Goal: Task Accomplishment & Management: Manage account settings

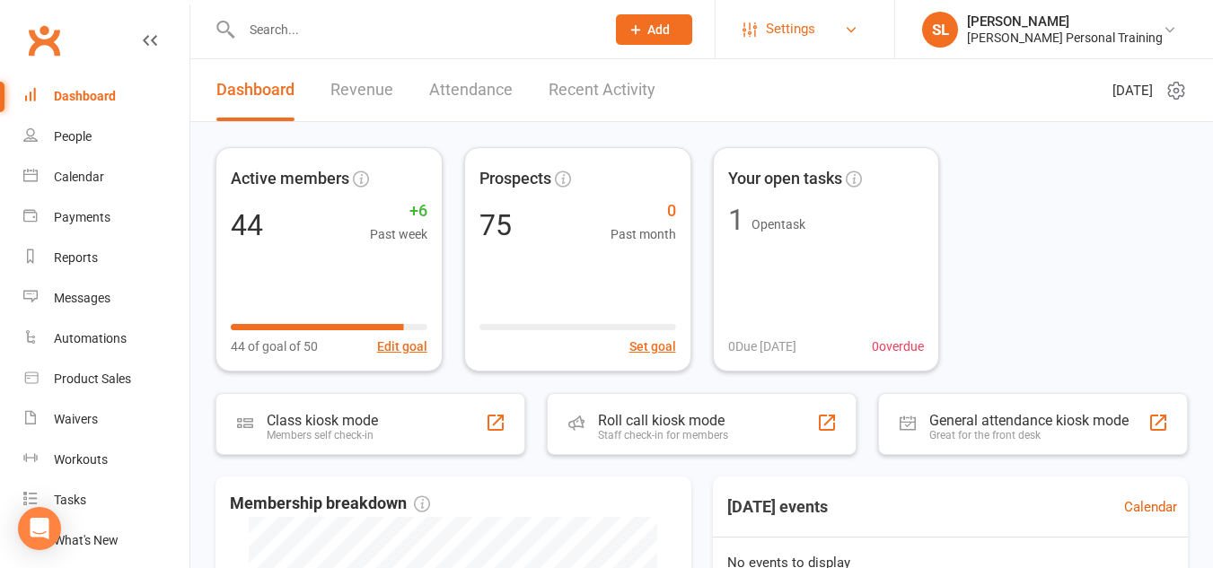
click at [815, 33] on span "Settings" at bounding box center [790, 29] width 49 height 40
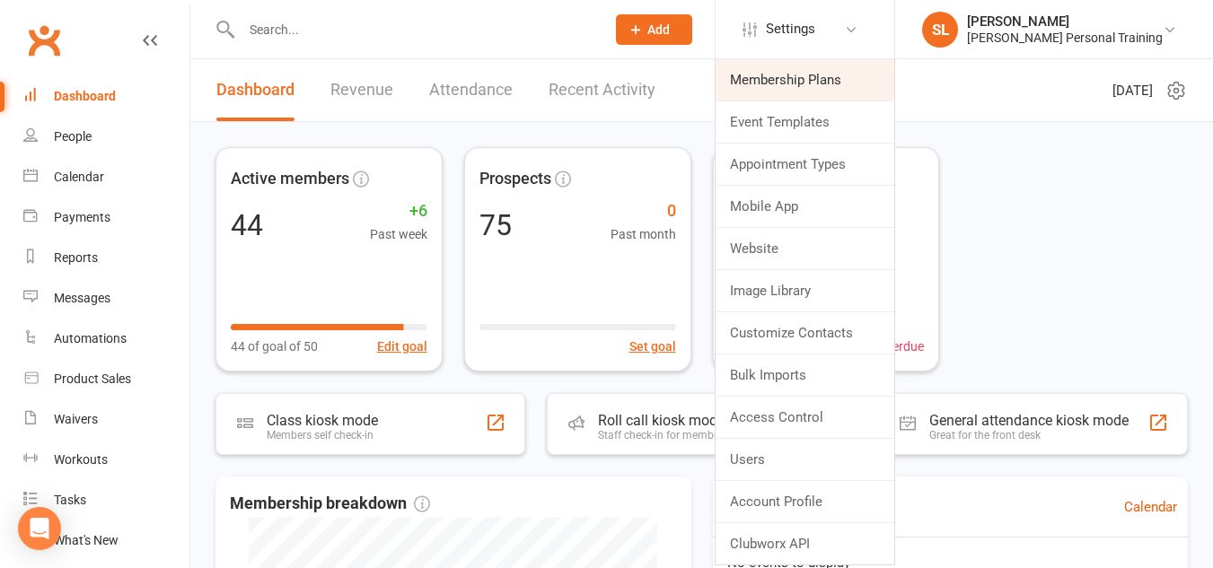
click at [830, 65] on link "Membership Plans" at bounding box center [805, 79] width 179 height 41
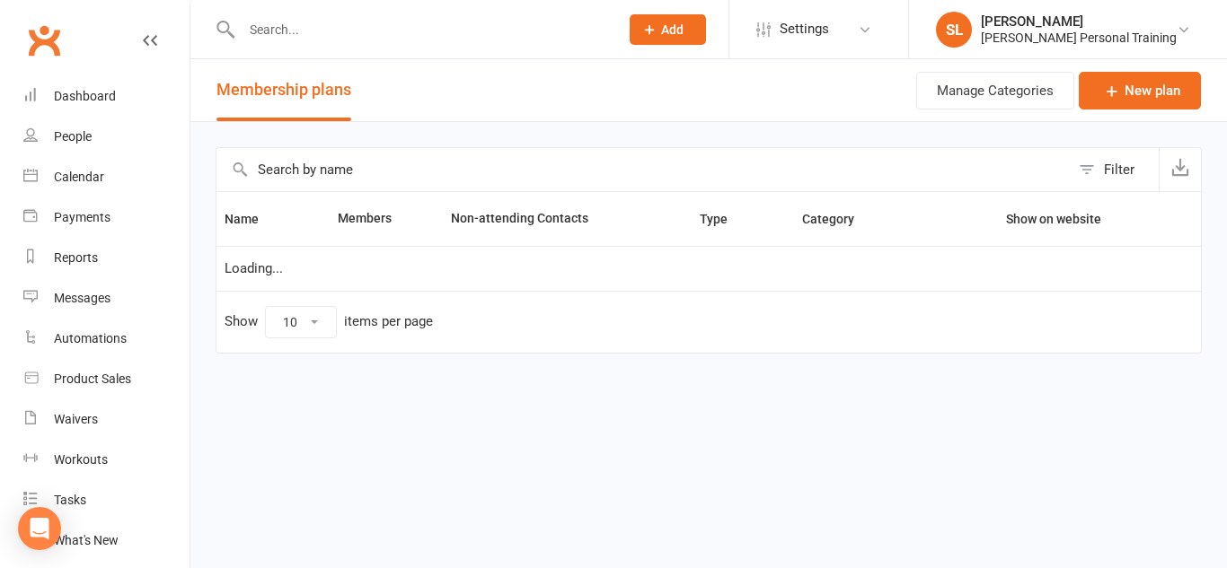
select select "25"
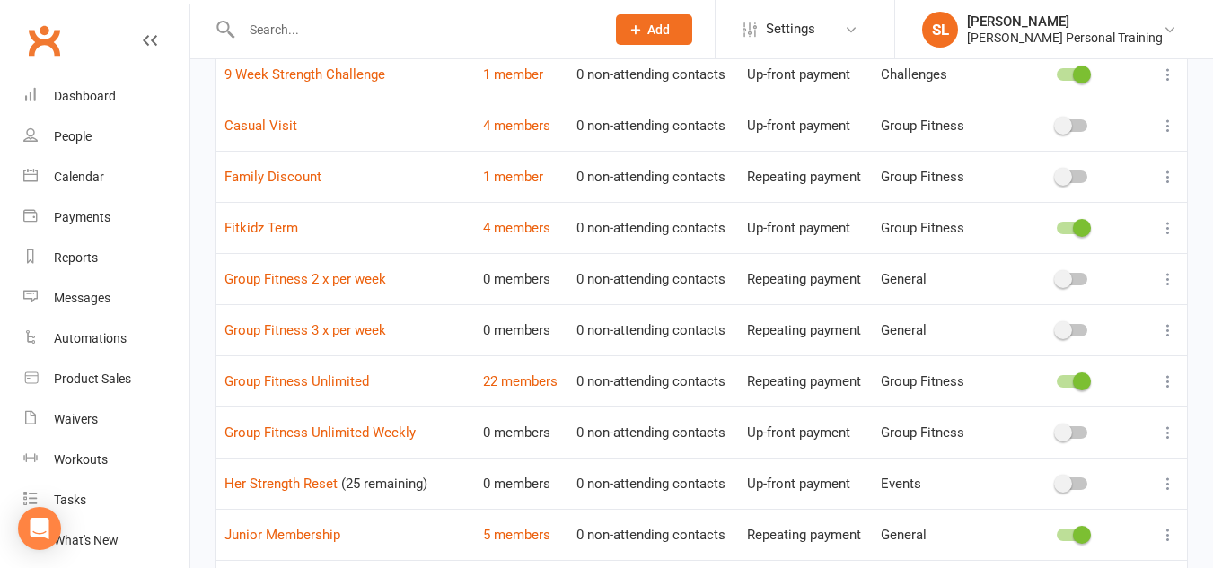
scroll to position [403, 0]
click at [364, 279] on link "Group Fitness 2 x per week" at bounding box center [305, 278] width 162 height 16
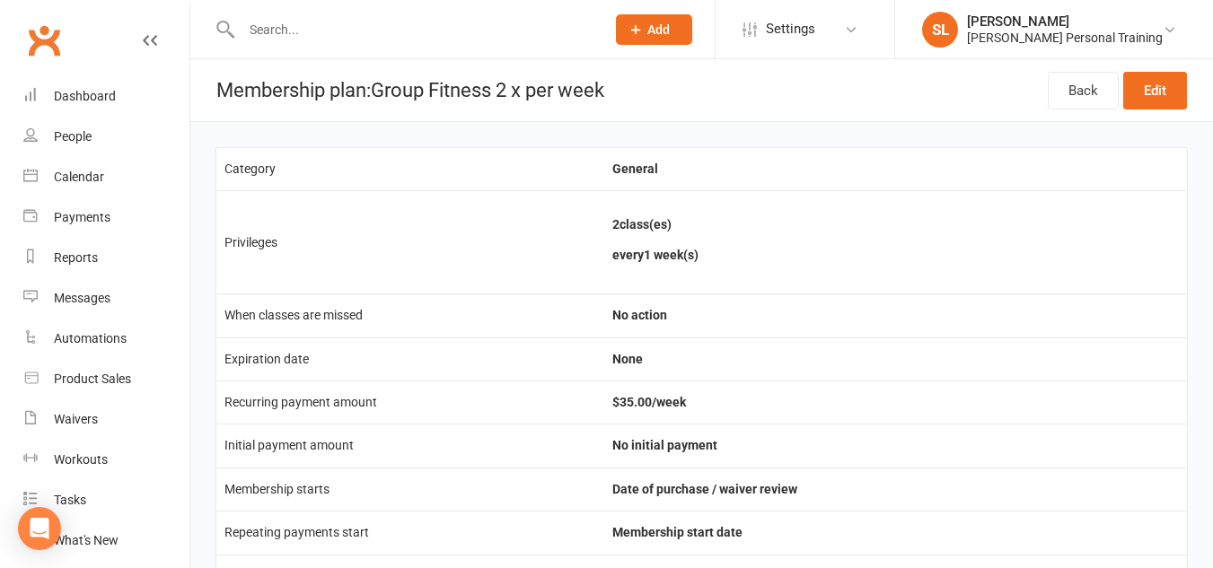
click at [277, 31] on input "text" at bounding box center [414, 29] width 356 height 25
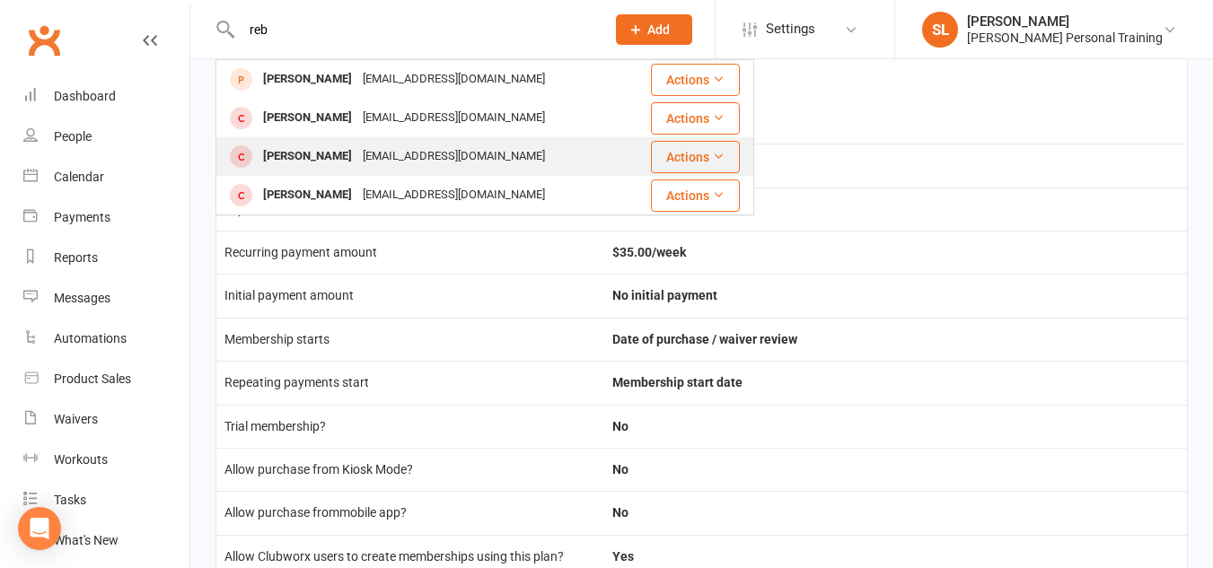
scroll to position [151, 0]
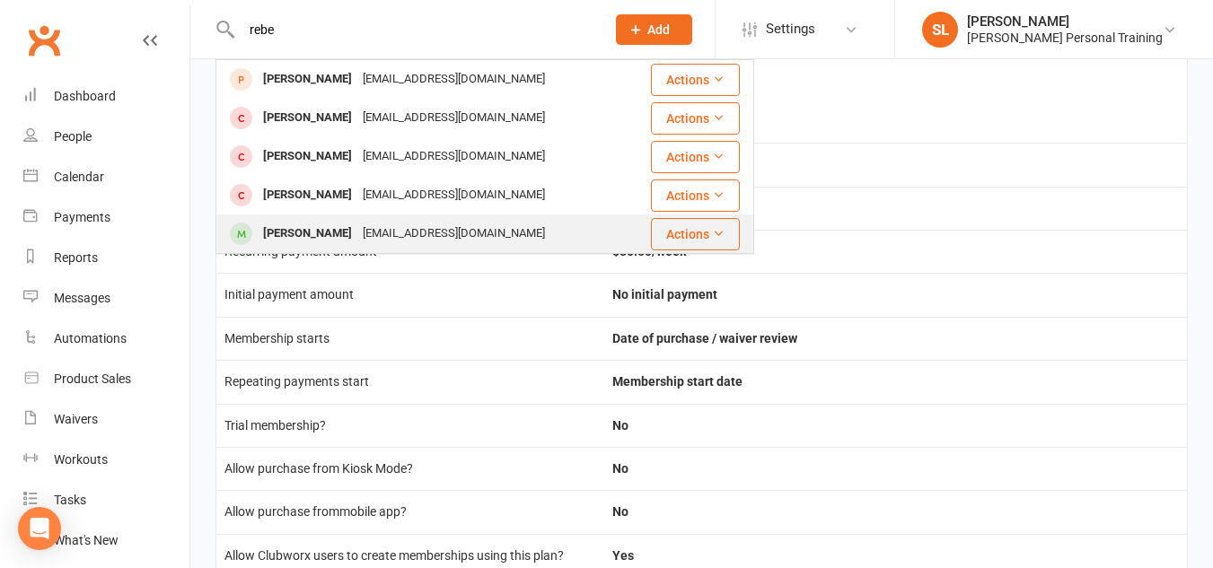
type input "rebe"
click at [274, 226] on div "Rebecca Schmidt" at bounding box center [308, 234] width 100 height 26
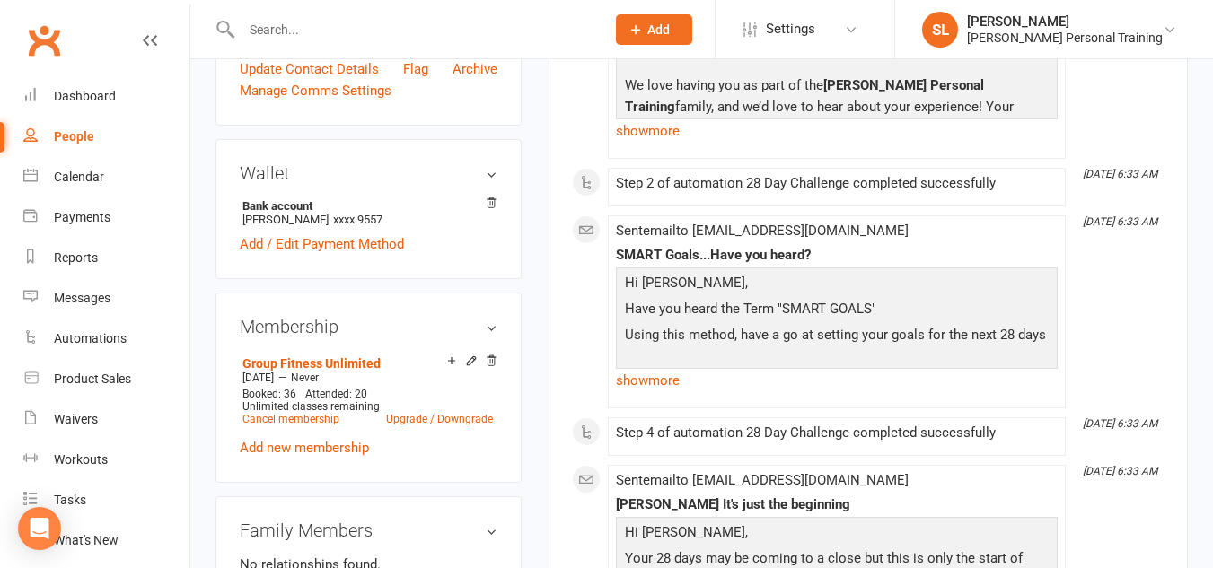
scroll to position [518, 0]
click at [457, 415] on link "Upgrade / Downgrade" at bounding box center [439, 418] width 107 height 13
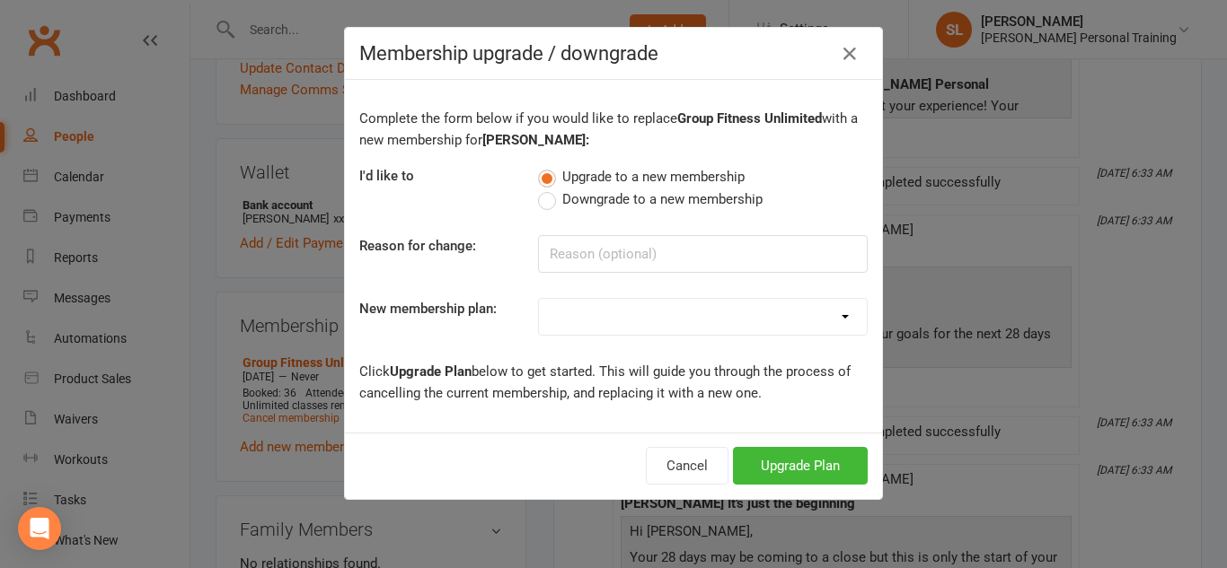
click at [545, 207] on label "Downgrade to a new membership" at bounding box center [650, 200] width 224 height 22
click at [545, 189] on input "Downgrade to a new membership" at bounding box center [544, 189] width 12 height 0
click at [562, 255] on input at bounding box center [703, 254] width 330 height 38
type input "work roster changes"
click at [570, 312] on select "Group Fitness Unlimited Personal Training 10 pack Group Fitness 2 x per week 10…" at bounding box center [703, 317] width 328 height 36
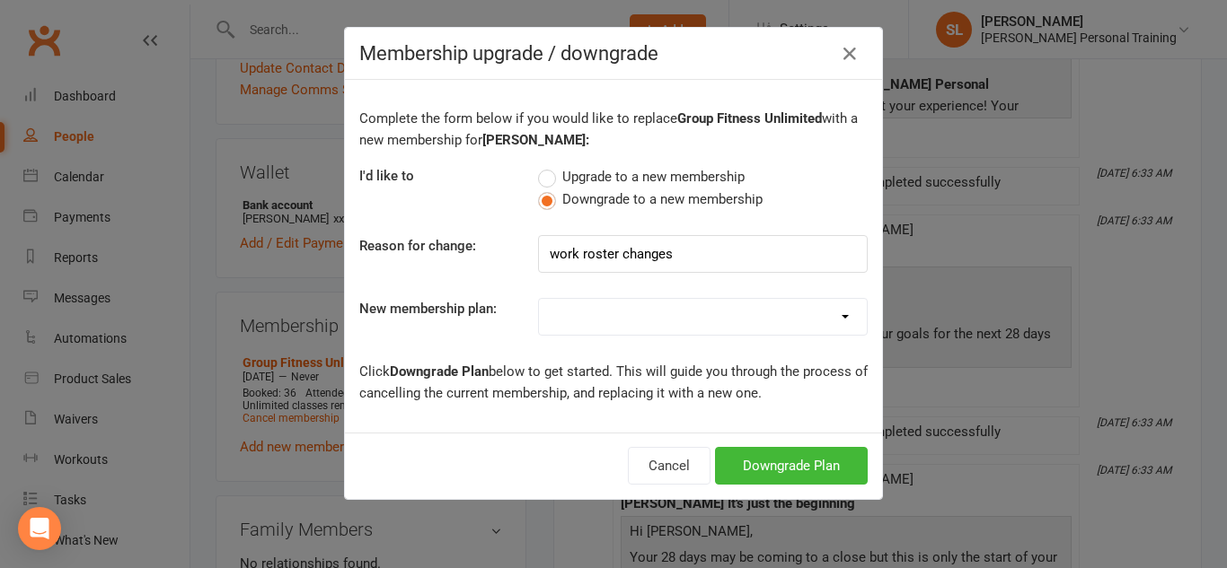
select select "2"
click at [539, 299] on select "Group Fitness Unlimited Personal Training 10 pack Group Fitness 2 x per week 10…" at bounding box center [703, 317] width 328 height 36
click at [769, 464] on button "Downgrade Plan" at bounding box center [791, 466] width 153 height 38
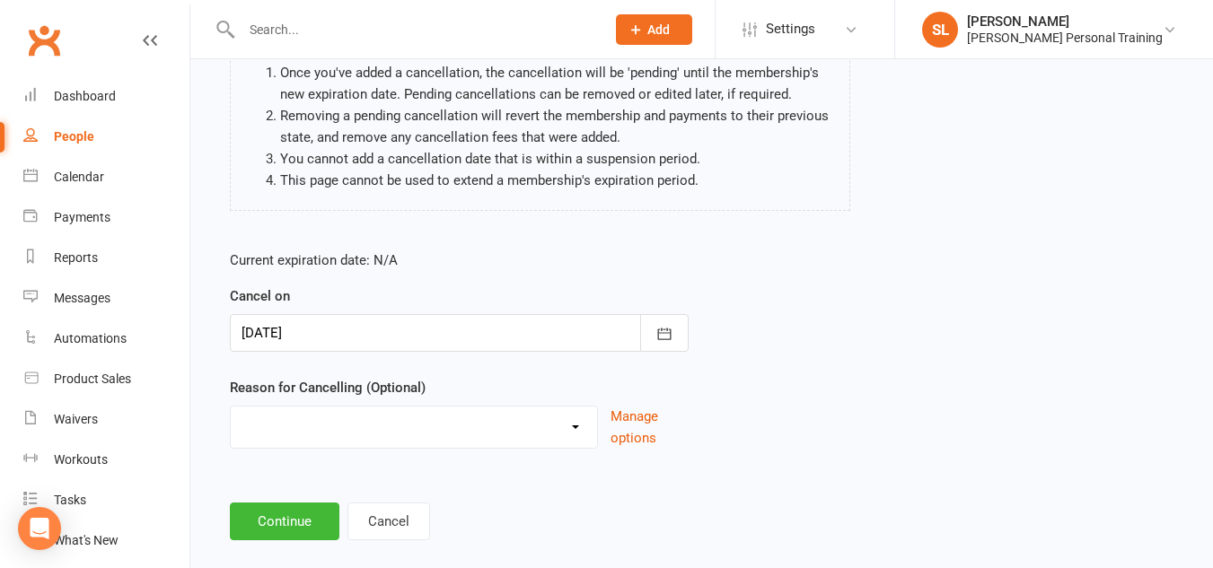
scroll to position [207, 0]
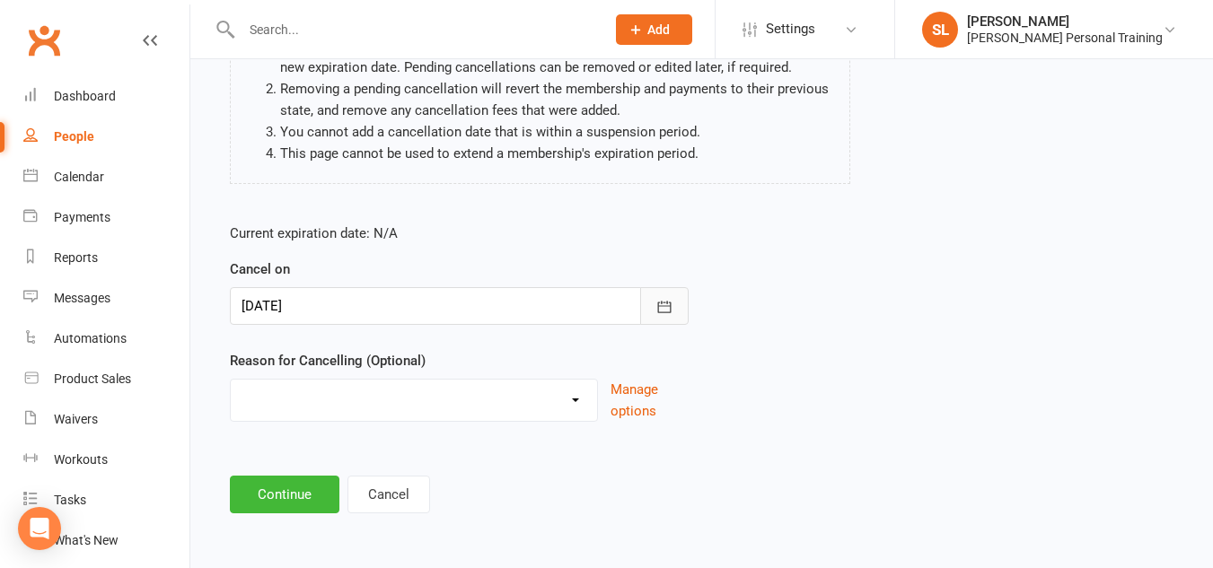
click at [657, 307] on icon "button" at bounding box center [665, 307] width 18 height 18
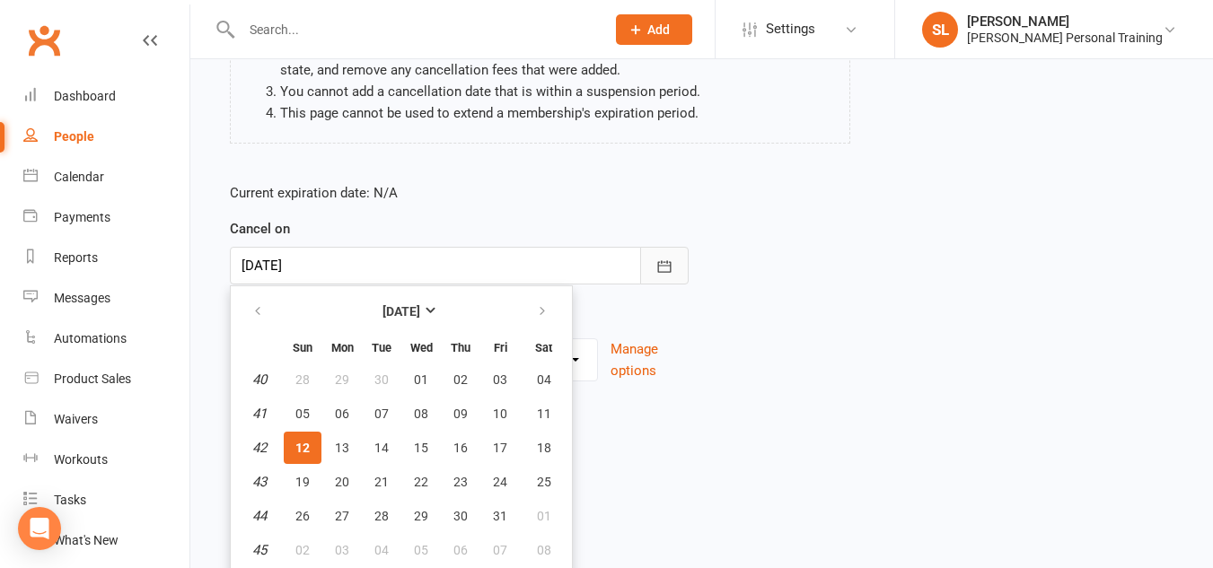
click at [657, 252] on button "button" at bounding box center [664, 266] width 48 height 38
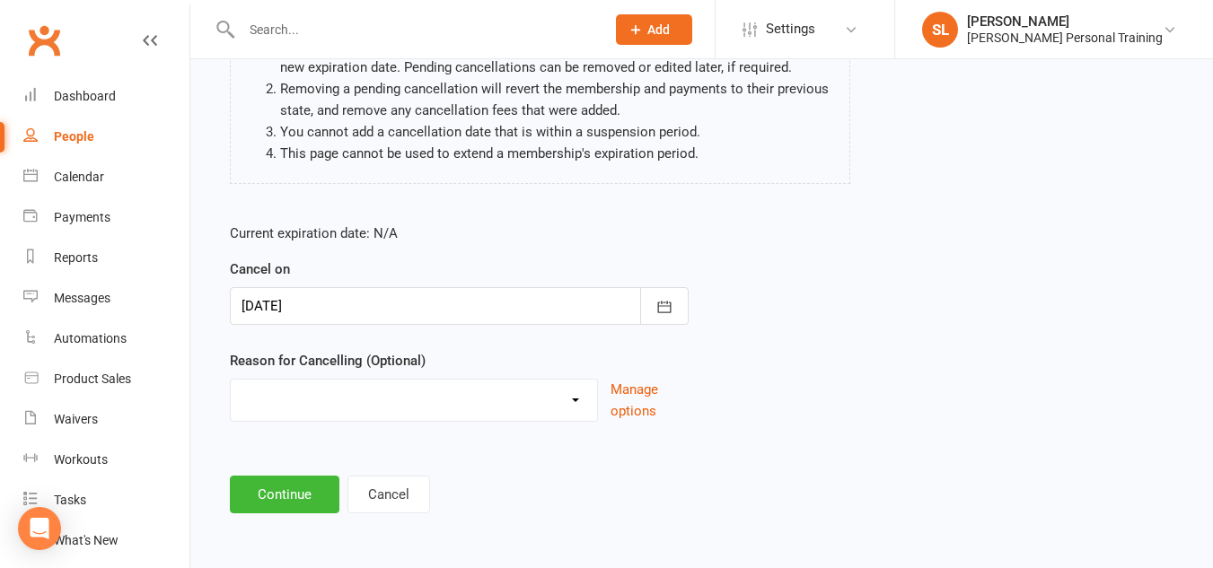
click at [281, 403] on select "Holiday Injury Other reason" at bounding box center [414, 398] width 366 height 36
select select "2"
click at [231, 380] on select "Holiday Injury Other reason" at bounding box center [414, 398] width 366 height 36
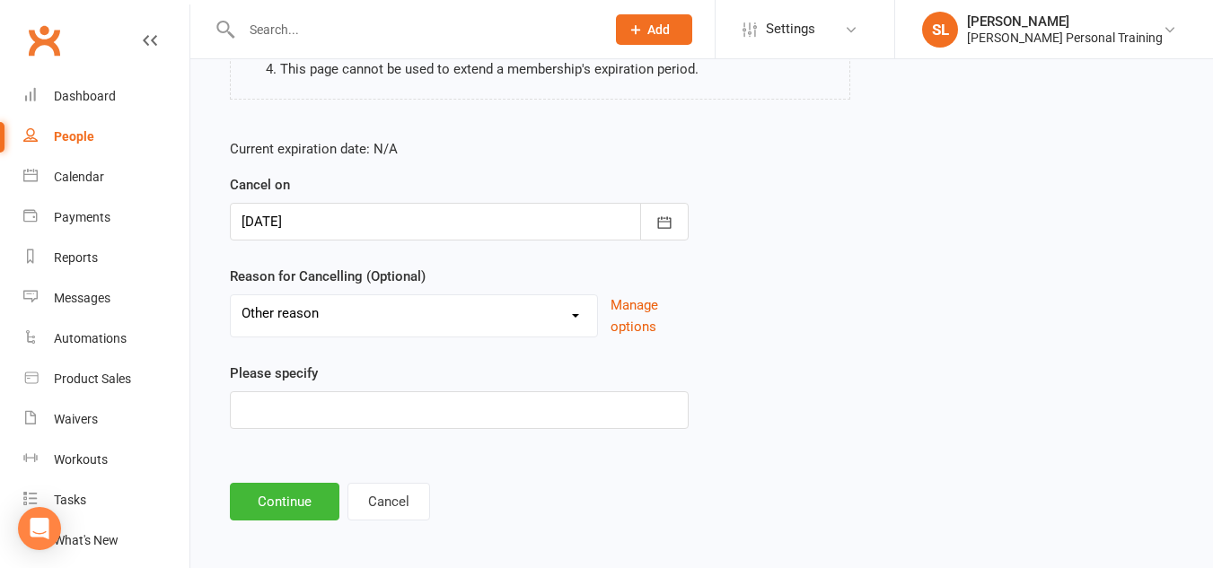
scroll to position [293, 0]
click at [333, 426] on input at bounding box center [459, 410] width 459 height 38
type input "work comitmments"
click at [277, 490] on button "Continue" at bounding box center [285, 501] width 110 height 38
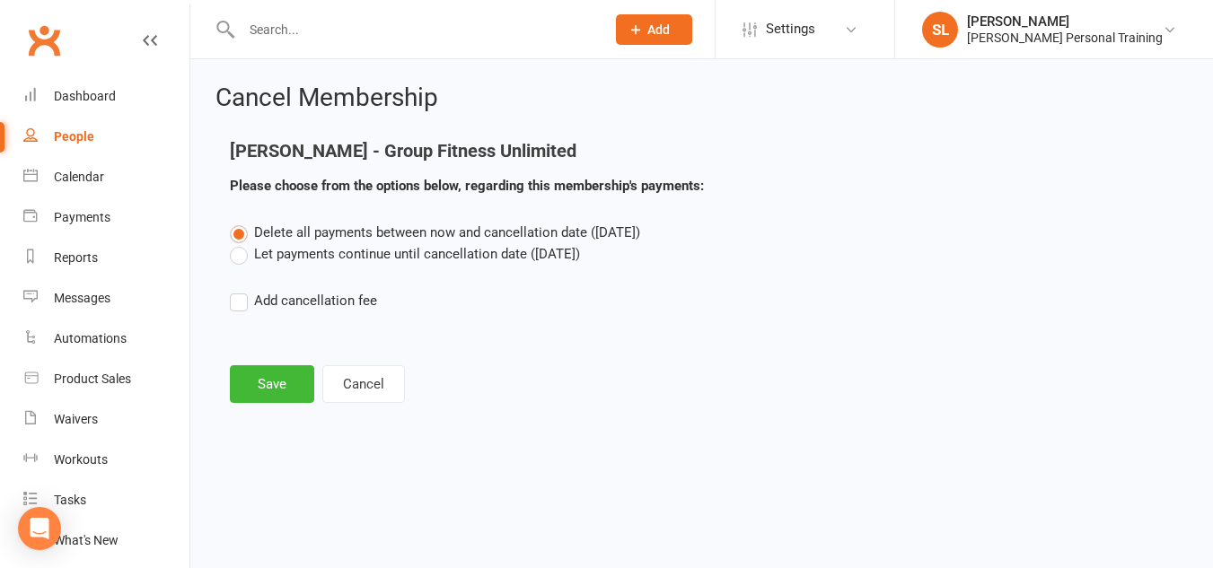
scroll to position [0, 0]
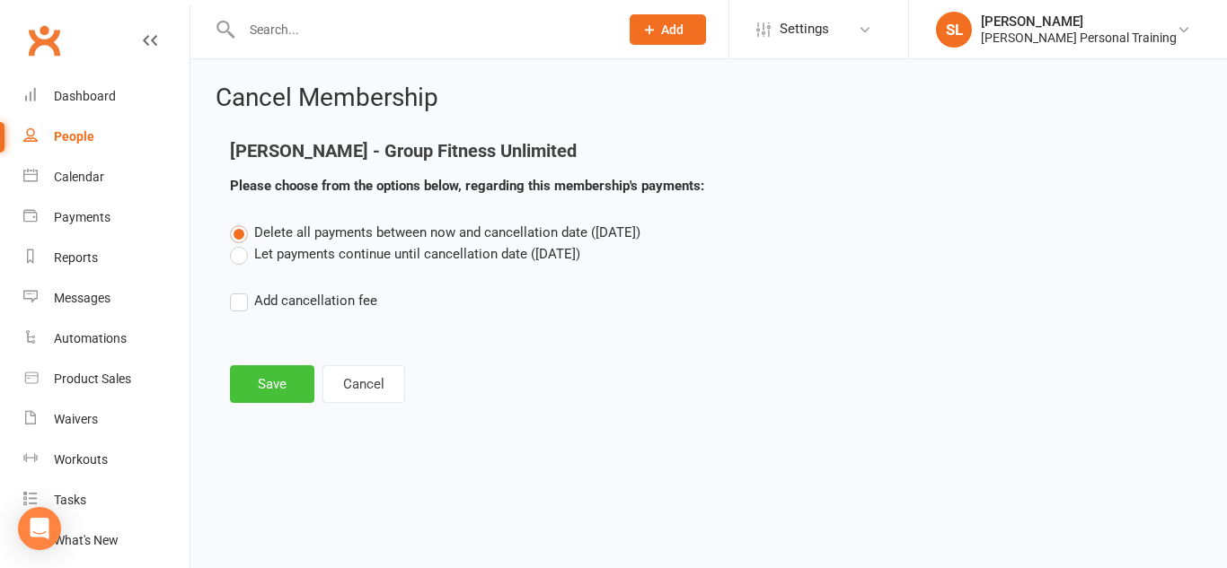
click at [281, 382] on button "Save" at bounding box center [272, 384] width 84 height 38
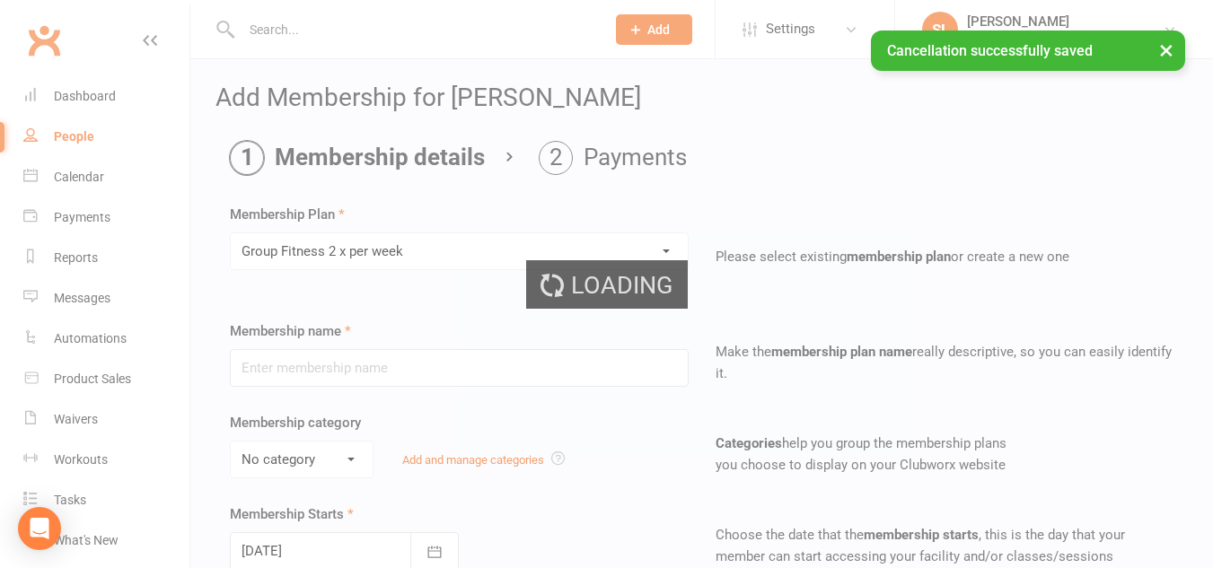
type input "Group Fitness 2 x per week"
select select "2"
type input "0"
type input "2"
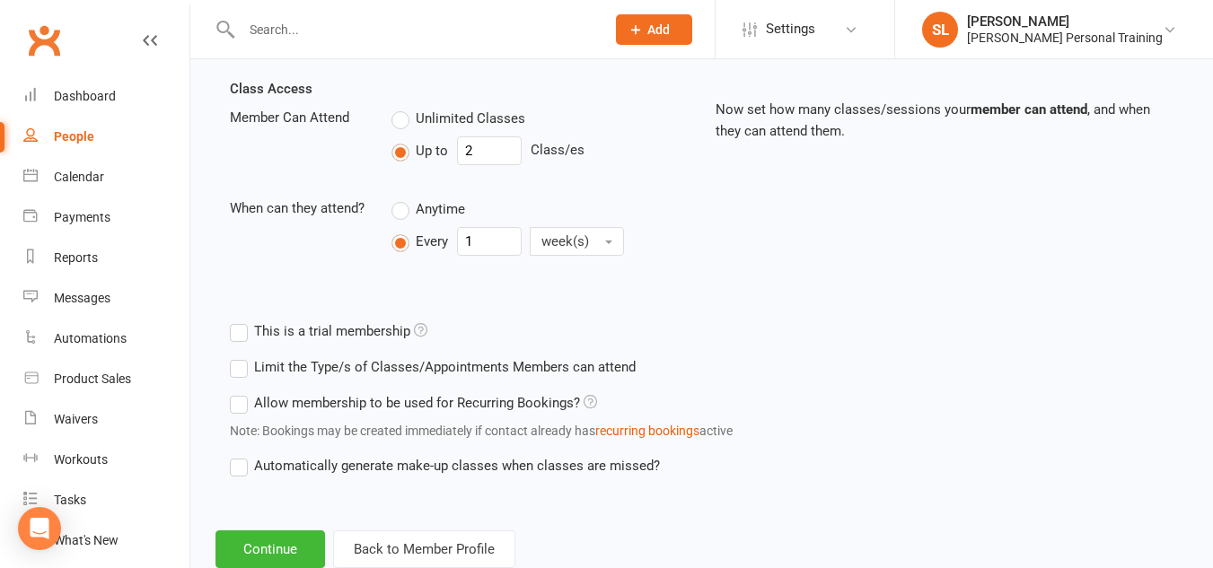
scroll to position [668, 0]
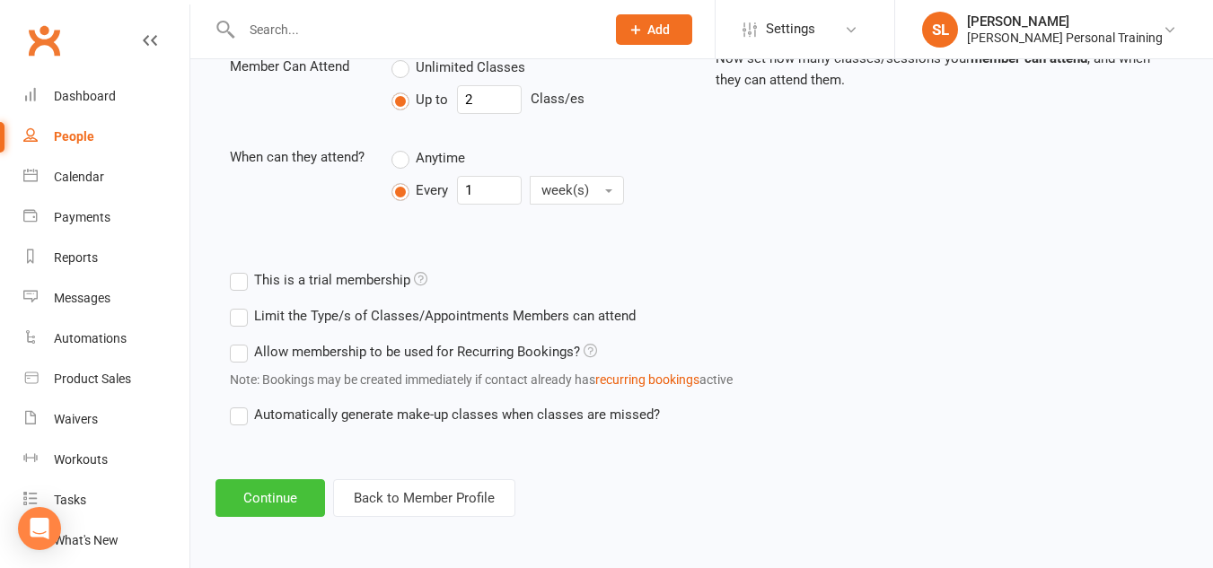
click at [261, 498] on button "Continue" at bounding box center [271, 499] width 110 height 38
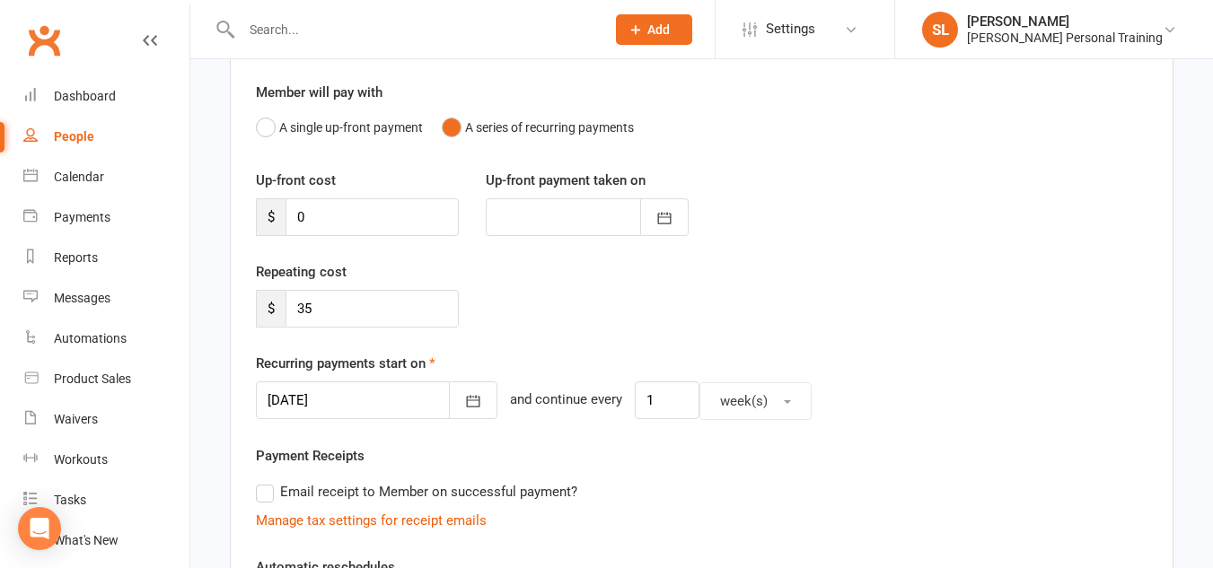
scroll to position [147, 0]
click at [467, 400] on icon "button" at bounding box center [473, 401] width 13 height 12
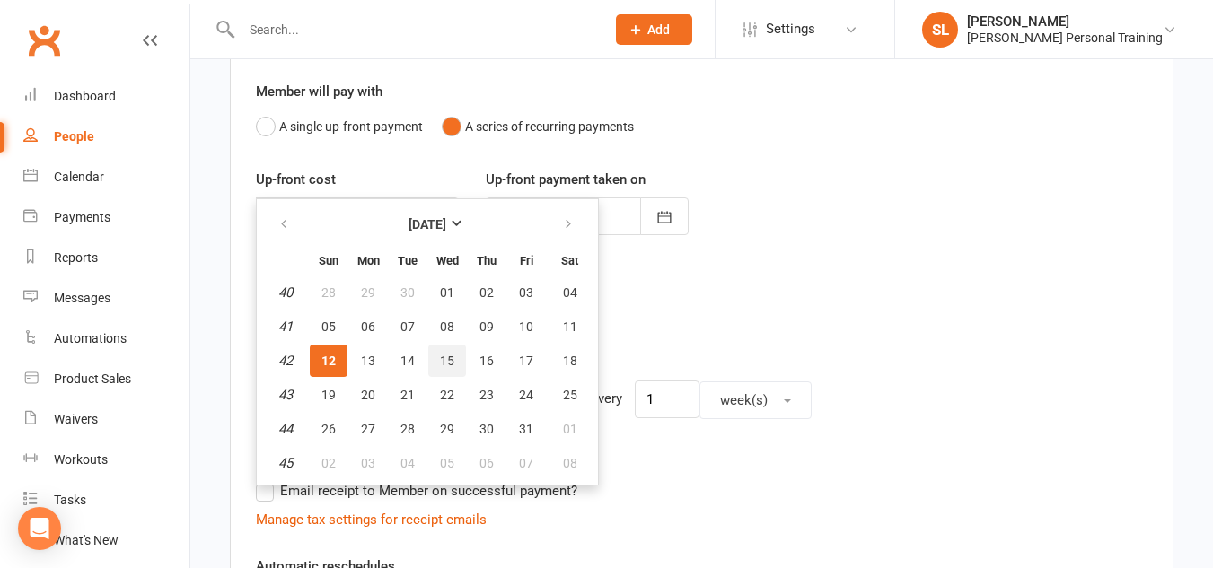
click at [435, 360] on button "15" at bounding box center [447, 361] width 38 height 32
type input "15 Oct 2025"
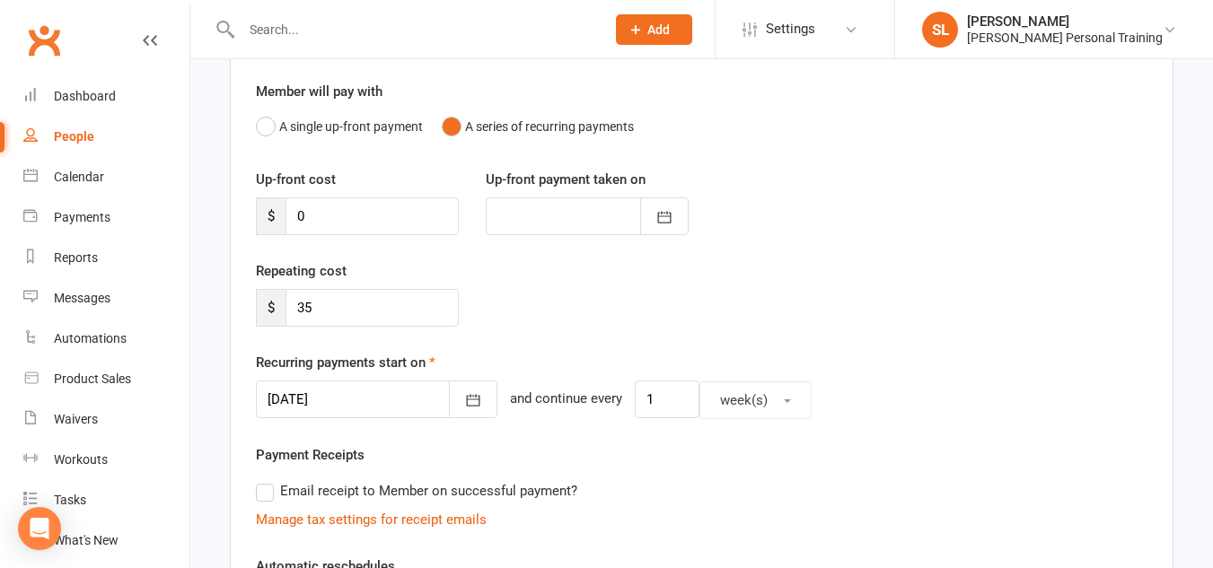
click at [517, 323] on div "Repeating cost $ 35" at bounding box center [701, 306] width 919 height 92
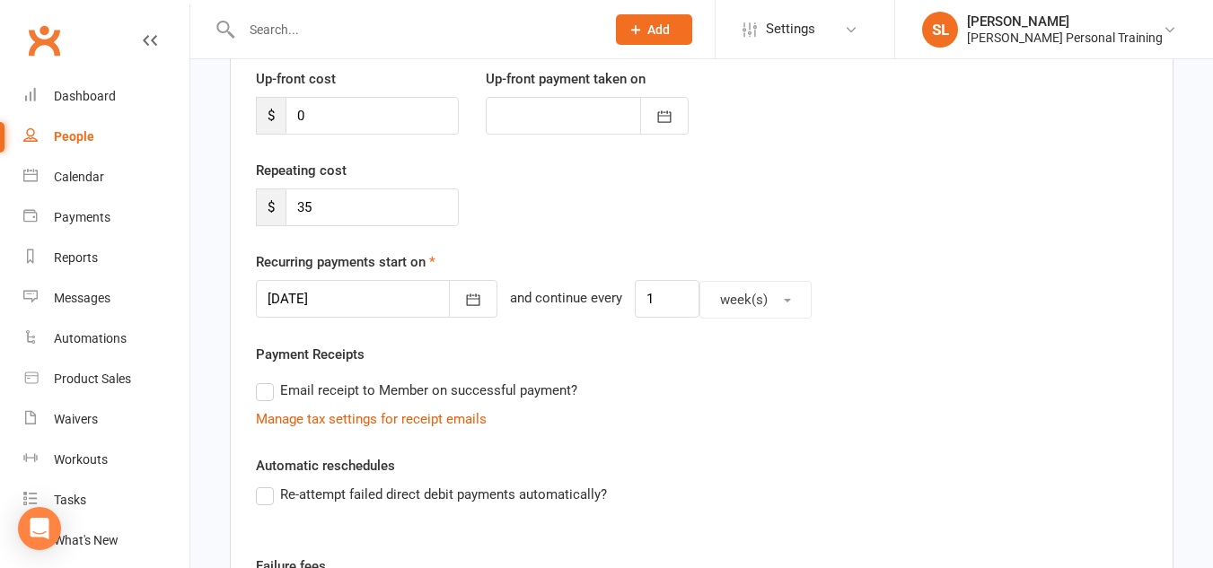
scroll to position [260, 0]
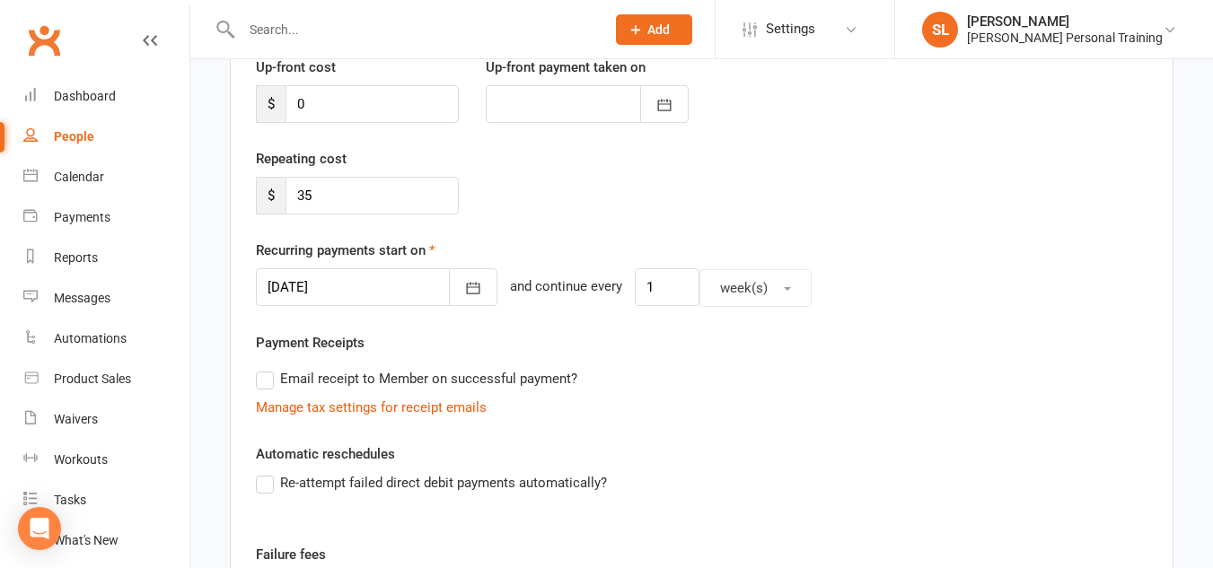
click at [271, 383] on label "Email receipt to Member on successful payment?" at bounding box center [416, 379] width 321 height 22
click at [268, 368] on input "Email receipt to Member on successful payment?" at bounding box center [262, 368] width 12 height 0
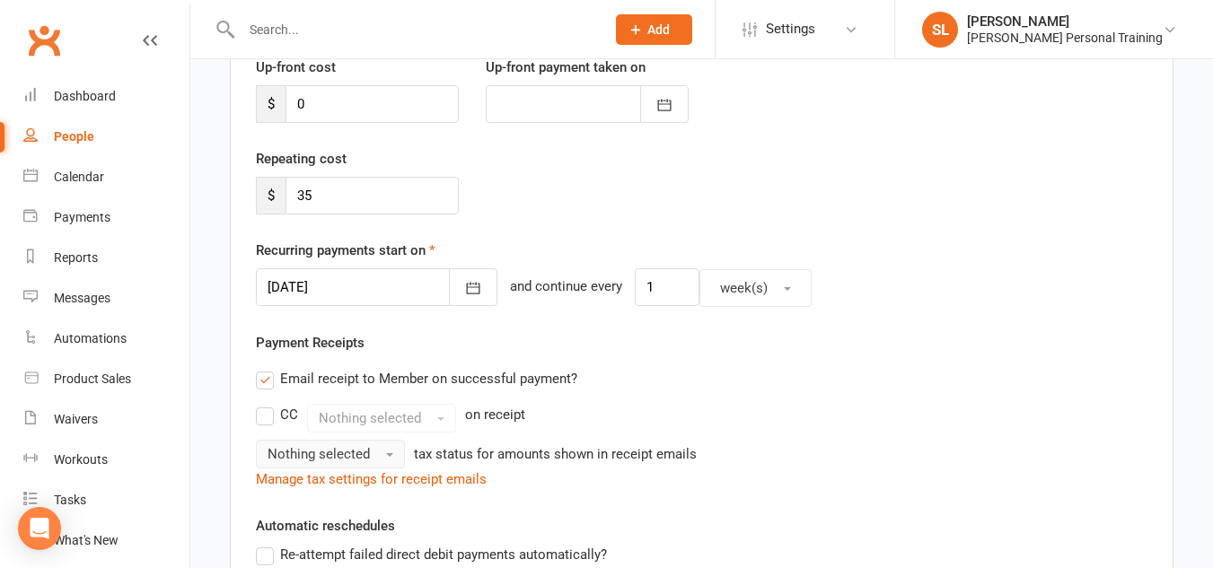
click at [299, 450] on span "Nothing selected" at bounding box center [319, 454] width 102 height 16
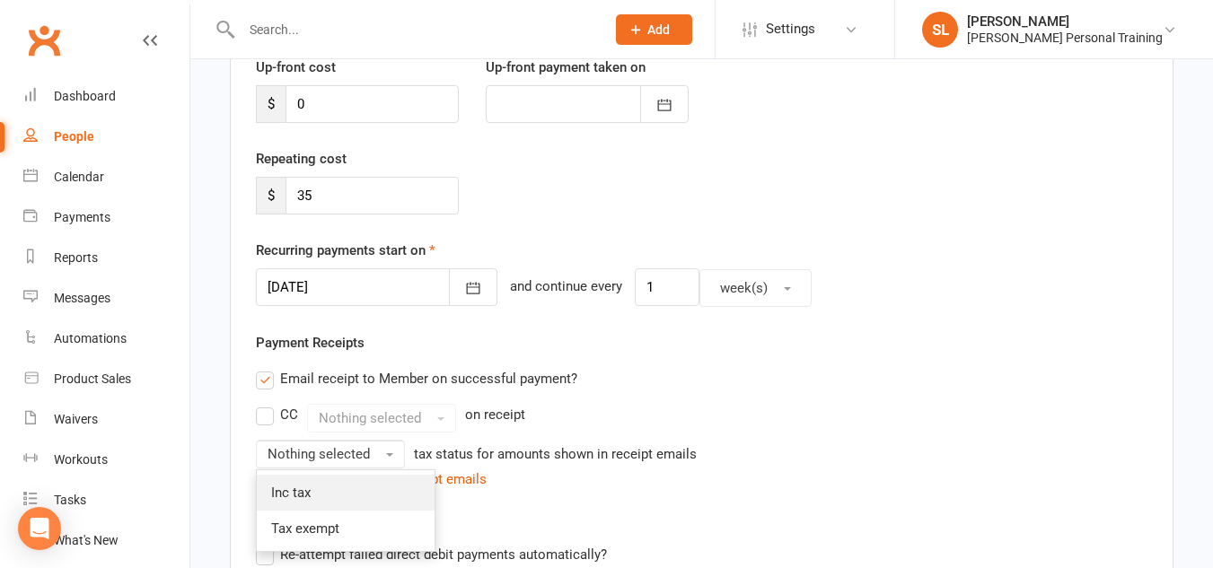
click at [290, 488] on span "Inc tax" at bounding box center [291, 493] width 40 height 16
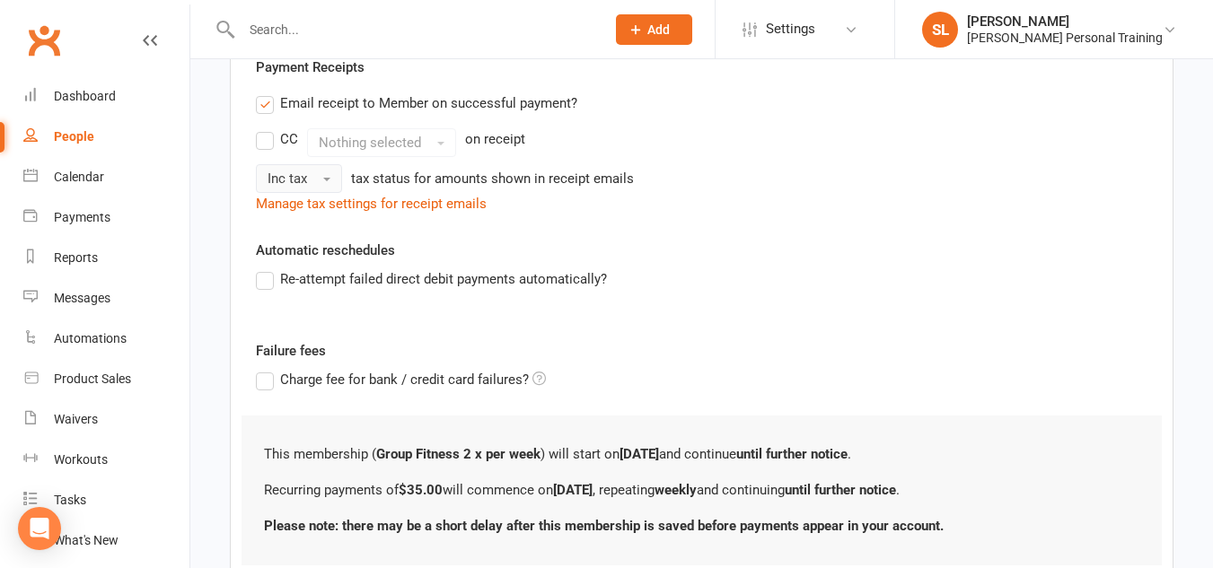
scroll to position [665, 0]
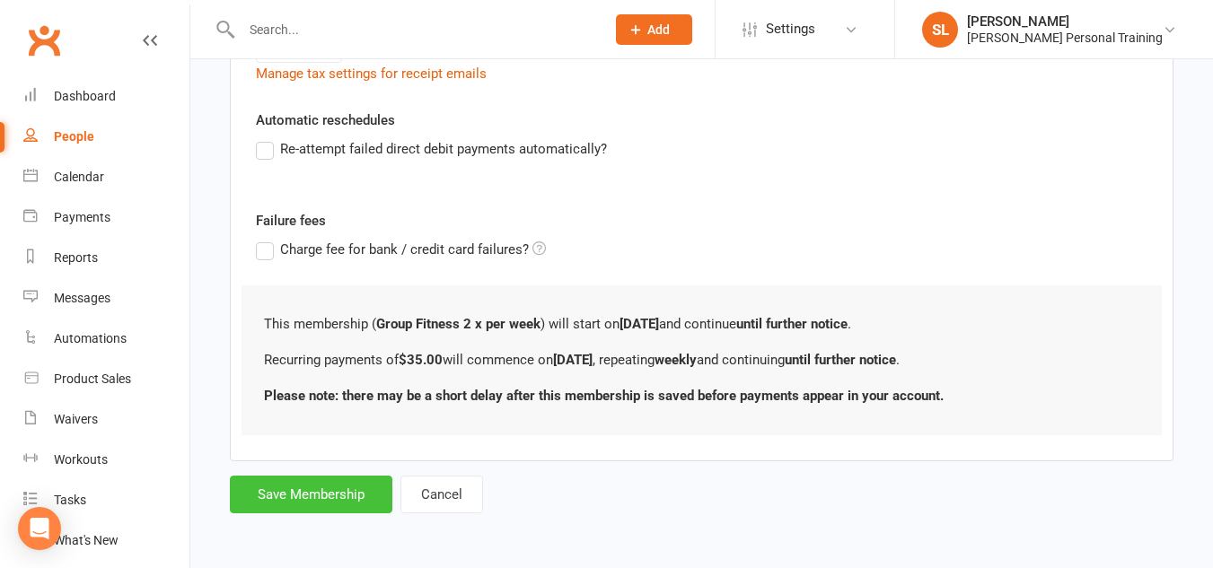
click at [325, 500] on button "Save Membership" at bounding box center [311, 495] width 163 height 38
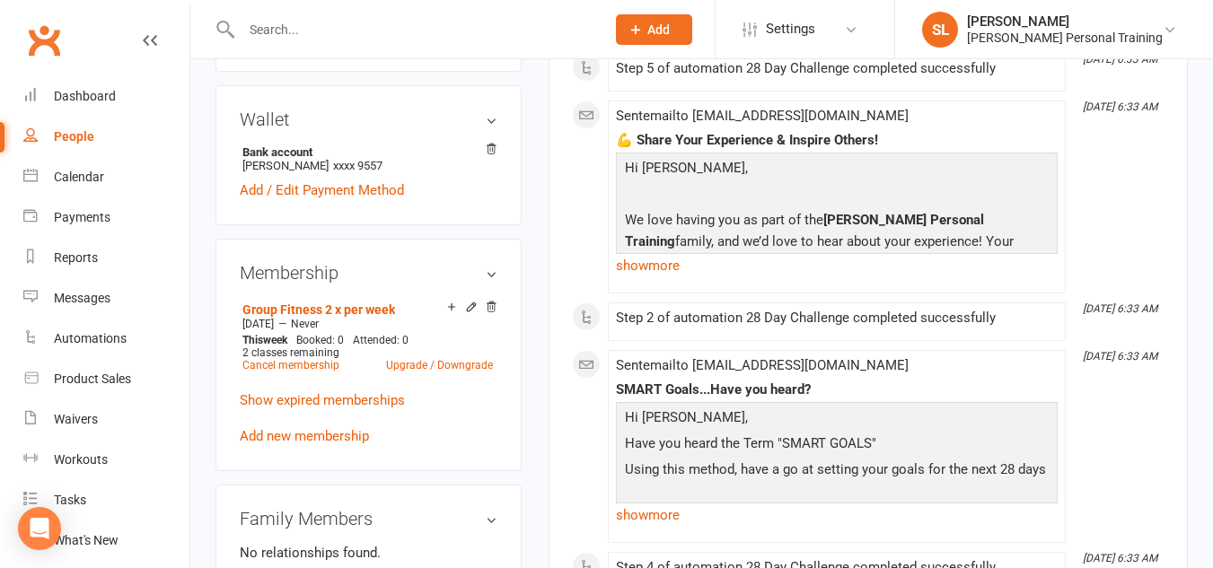
scroll to position [572, 0]
click at [469, 306] on div "Add make-up class" at bounding box center [514, 308] width 101 height 19
click at [469, 306] on icon at bounding box center [471, 307] width 8 height 8
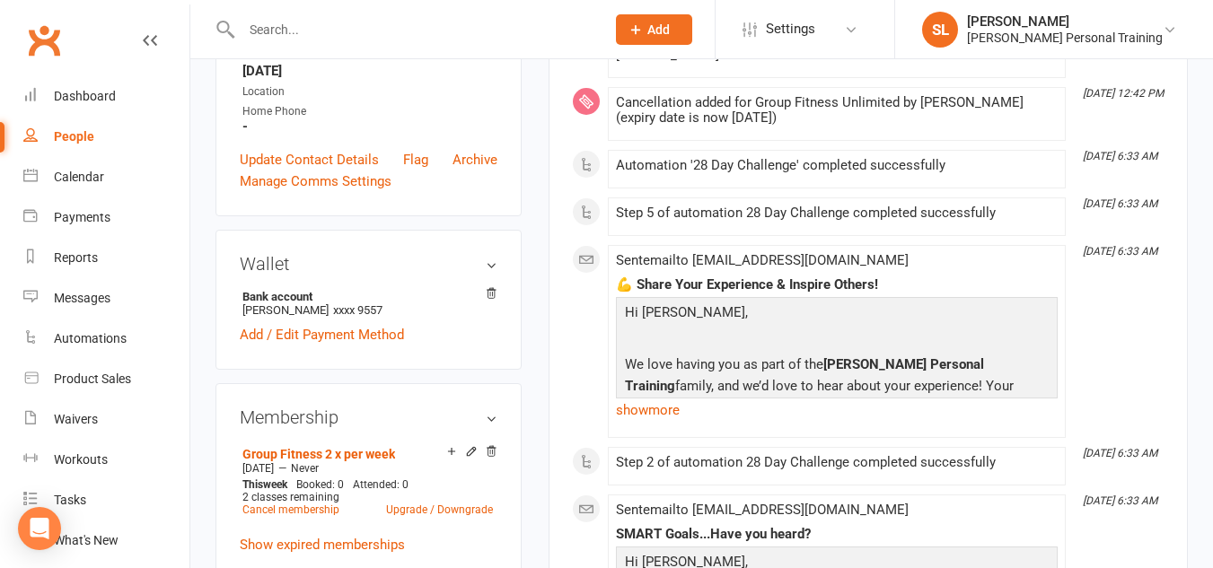
scroll to position [429, 0]
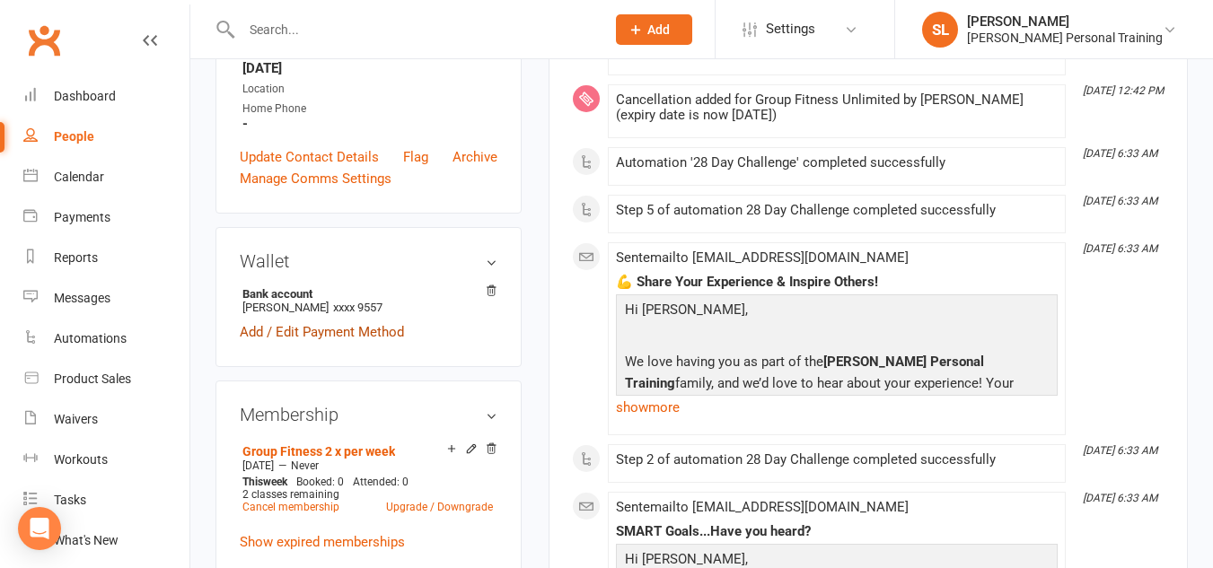
click at [293, 331] on link "Add / Edit Payment Method" at bounding box center [322, 332] width 164 height 22
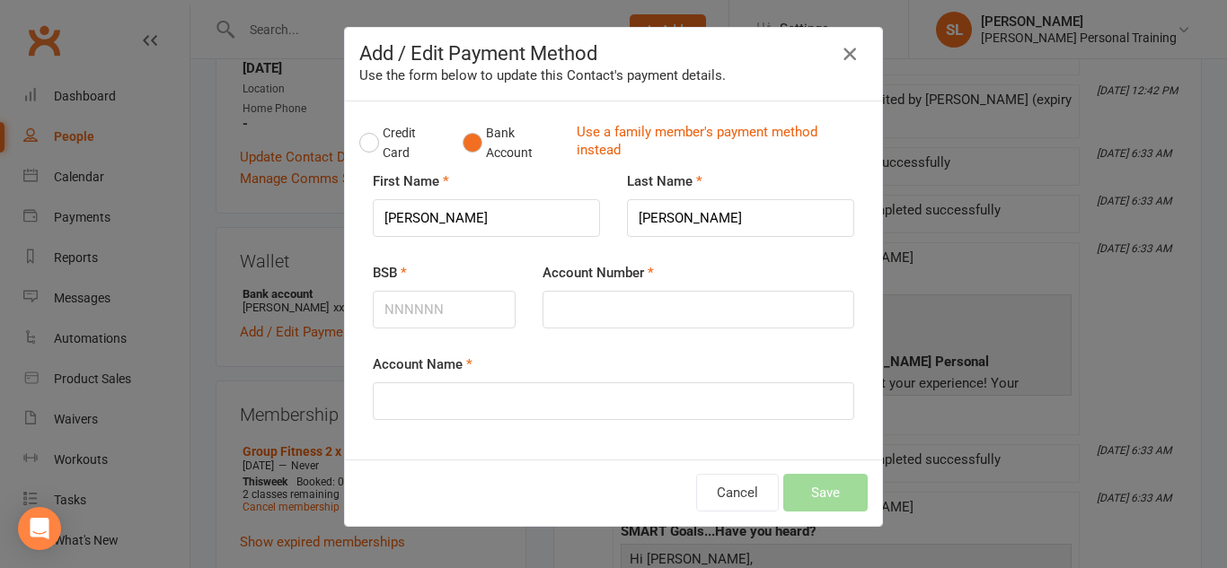
click at [846, 49] on icon "button" at bounding box center [850, 54] width 22 height 22
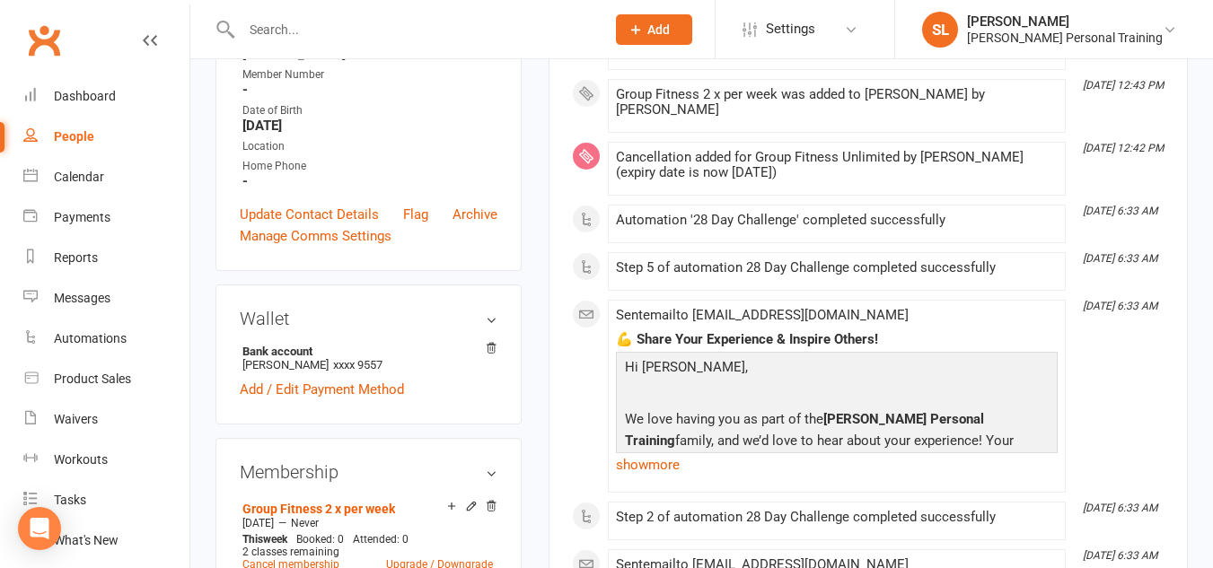
scroll to position [0, 0]
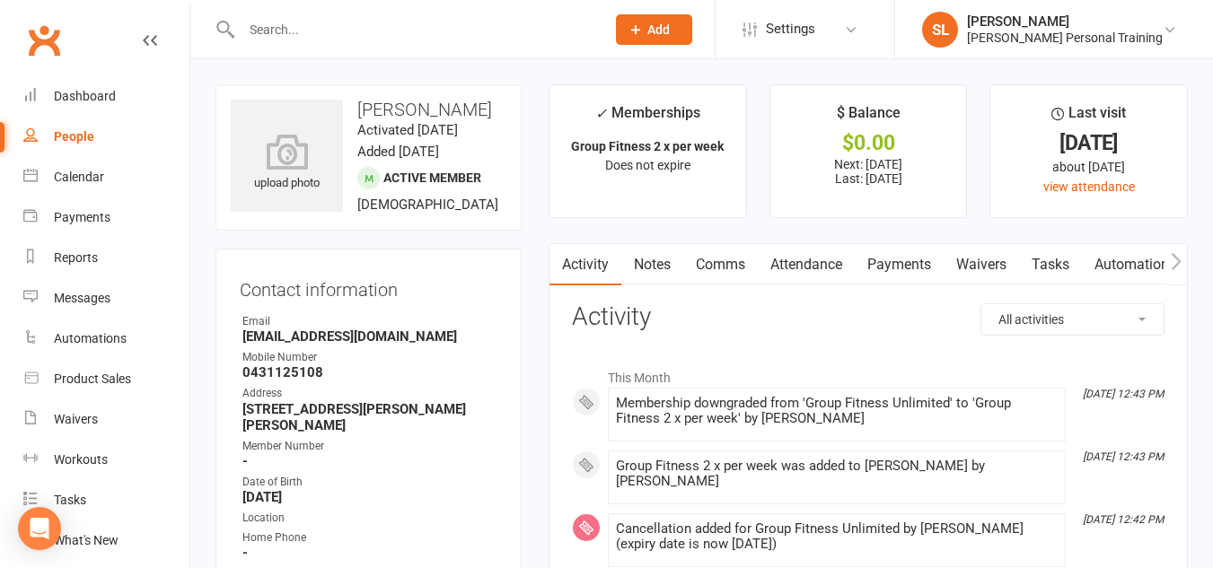
click at [904, 267] on link "Payments" at bounding box center [899, 264] width 89 height 41
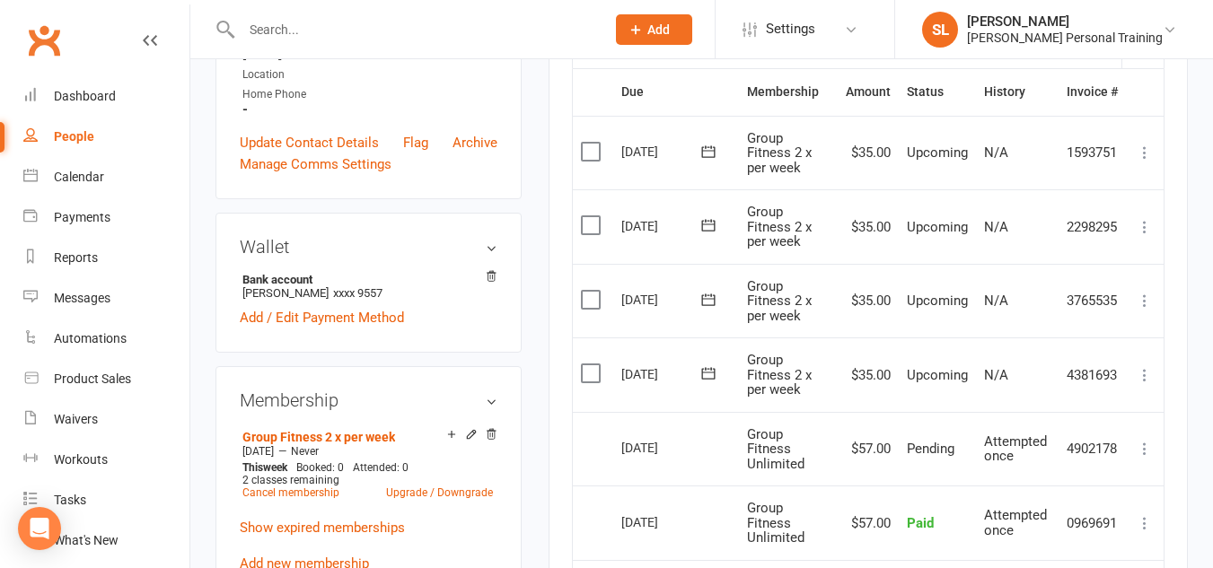
scroll to position [447, 0]
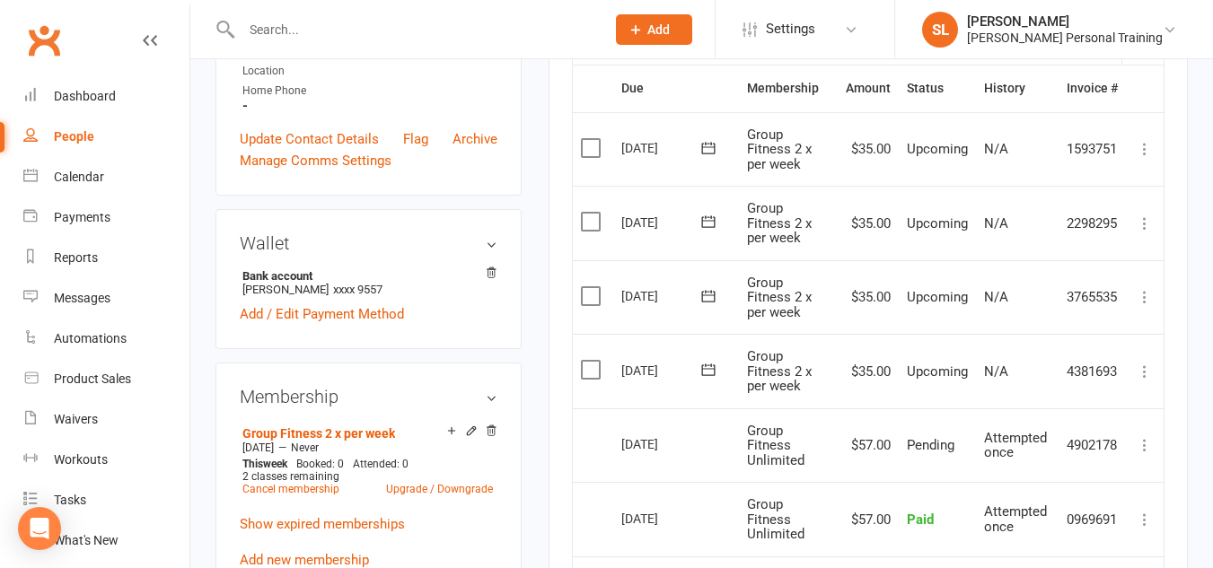
click at [1141, 369] on icon at bounding box center [1145, 372] width 18 height 18
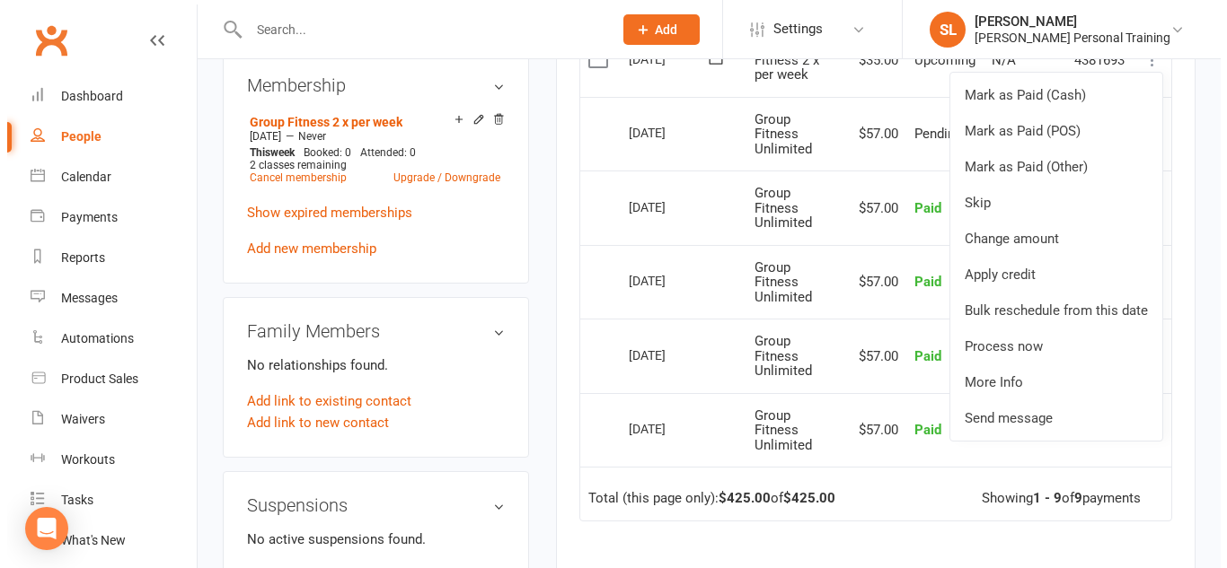
scroll to position [761, 0]
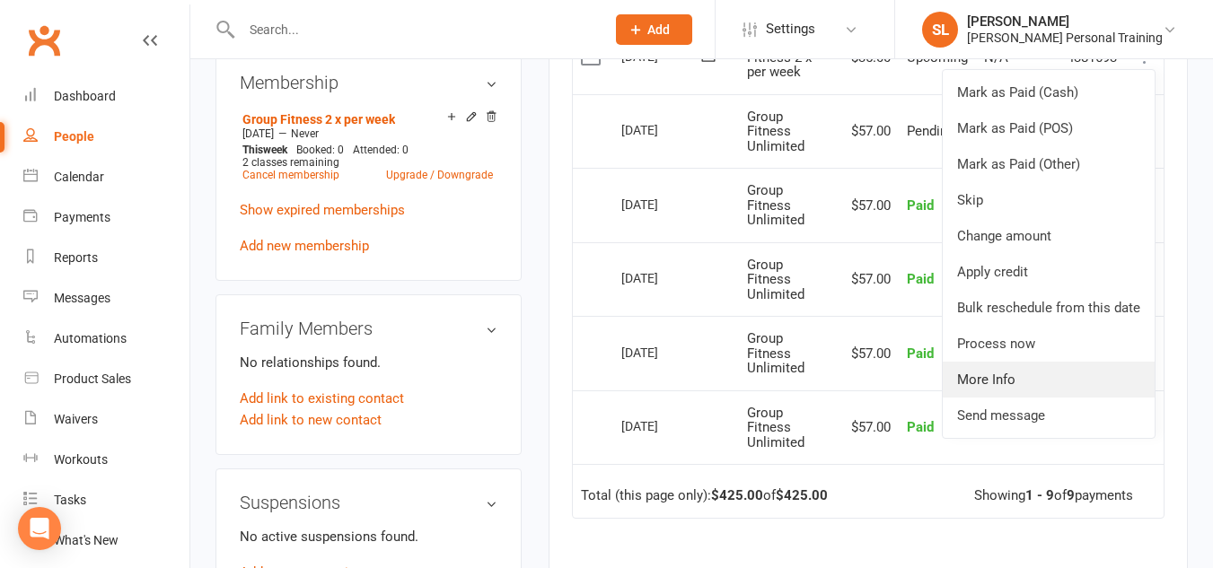
click at [1008, 374] on link "More Info" at bounding box center [1049, 380] width 212 height 36
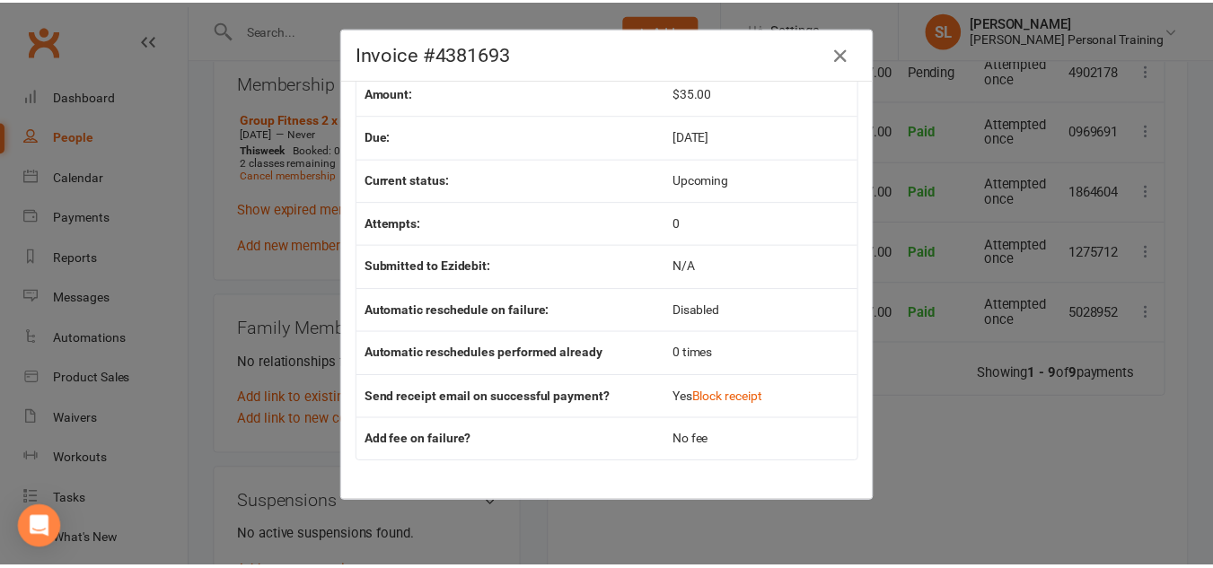
scroll to position [0, 0]
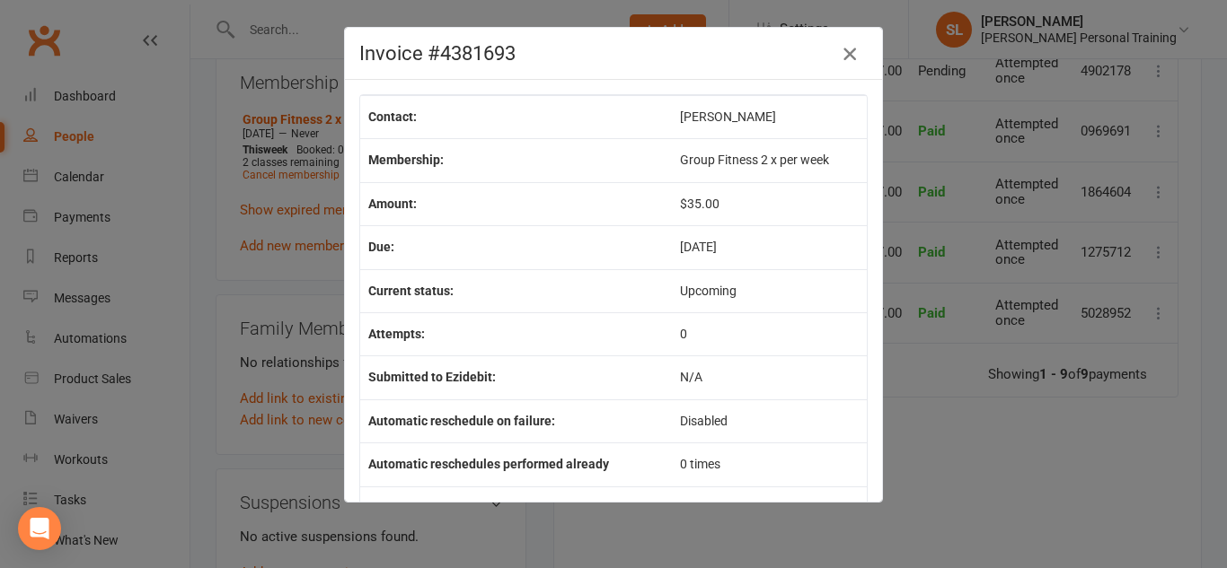
click at [842, 57] on icon "button" at bounding box center [850, 54] width 22 height 22
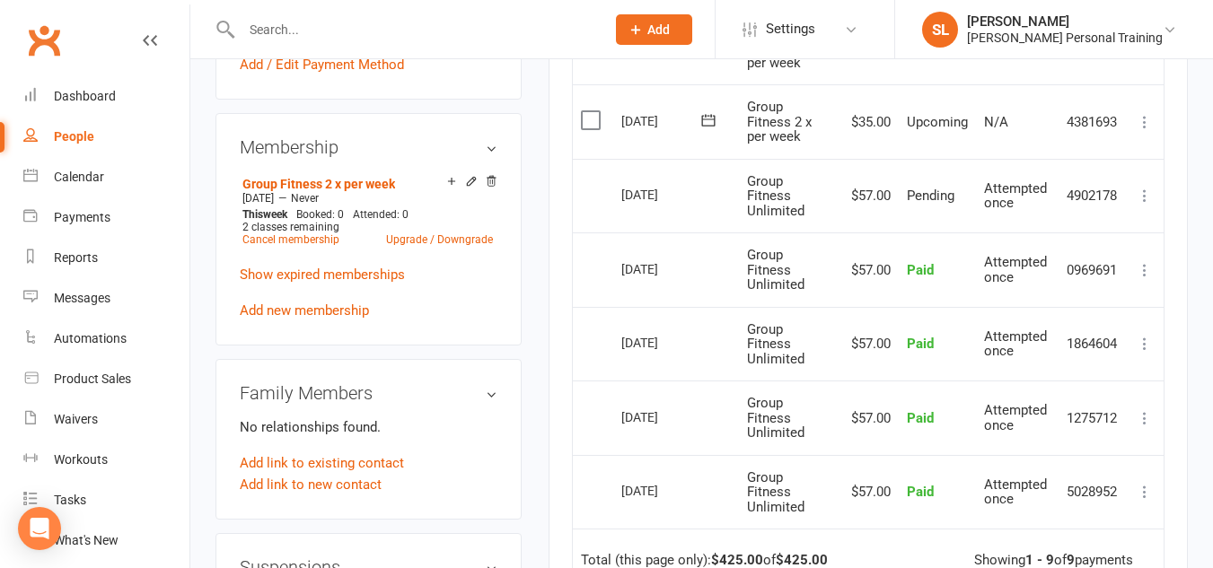
scroll to position [685, 0]
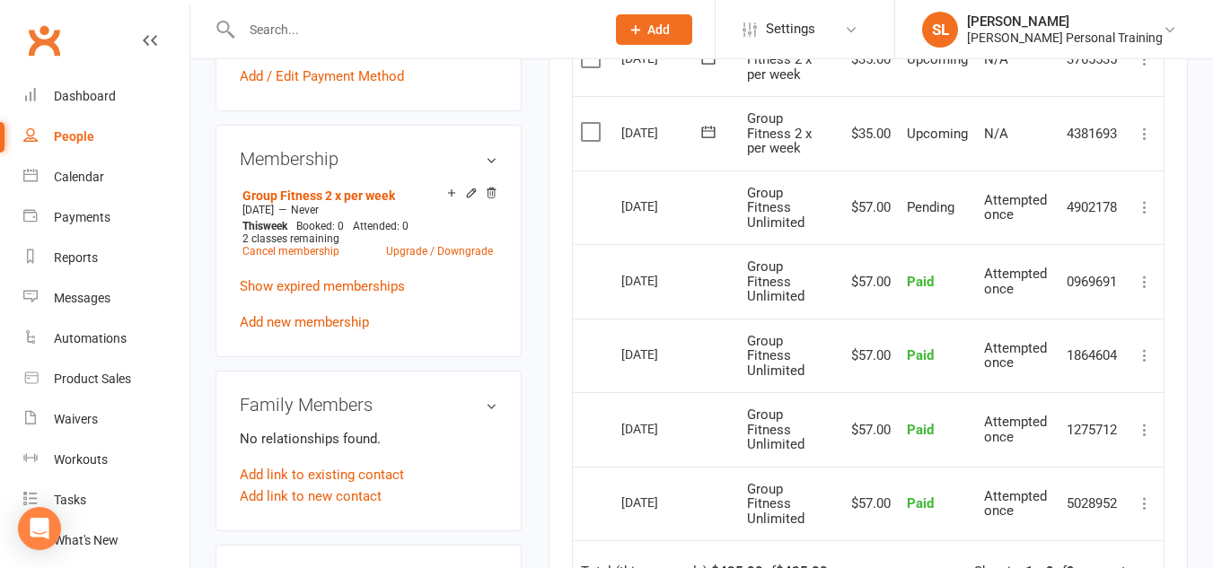
click at [1141, 207] on icon at bounding box center [1145, 207] width 18 height 18
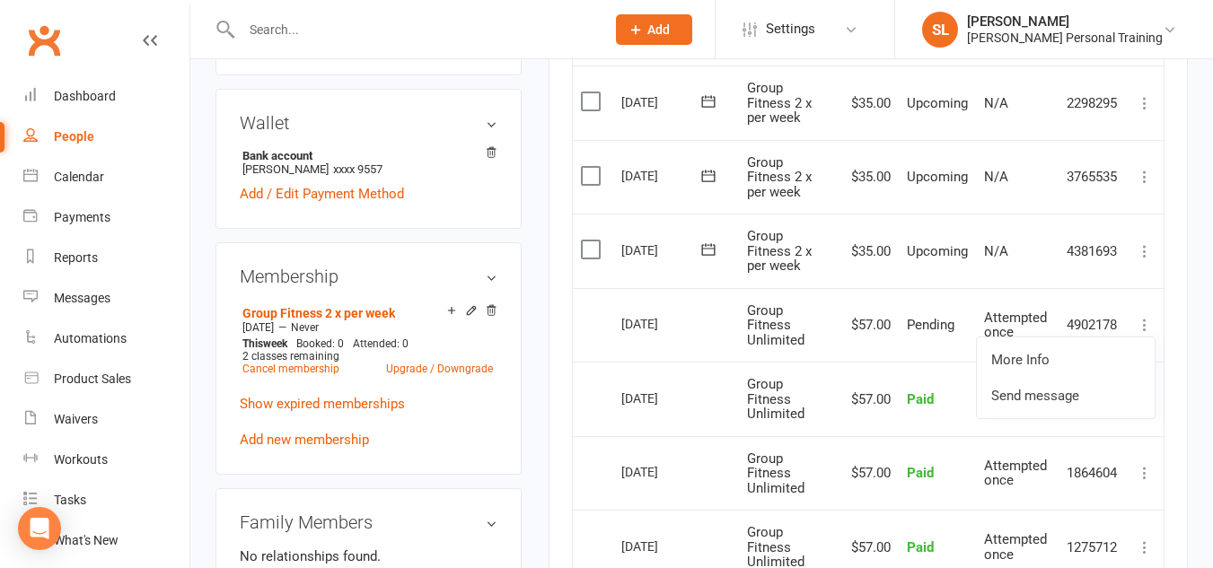
scroll to position [567, 0]
click at [594, 245] on label at bounding box center [593, 251] width 24 height 18
click at [593, 242] on input "checkbox" at bounding box center [587, 242] width 12 height 0
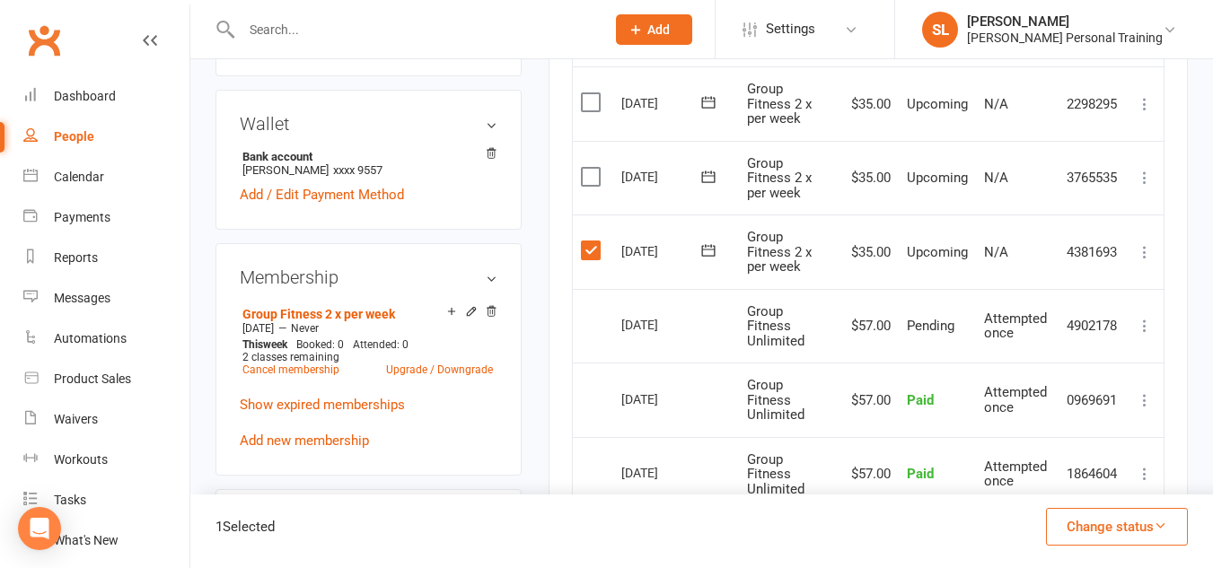
click at [1157, 530] on icon "button" at bounding box center [1160, 525] width 13 height 13
click at [1142, 253] on icon at bounding box center [1145, 252] width 18 height 18
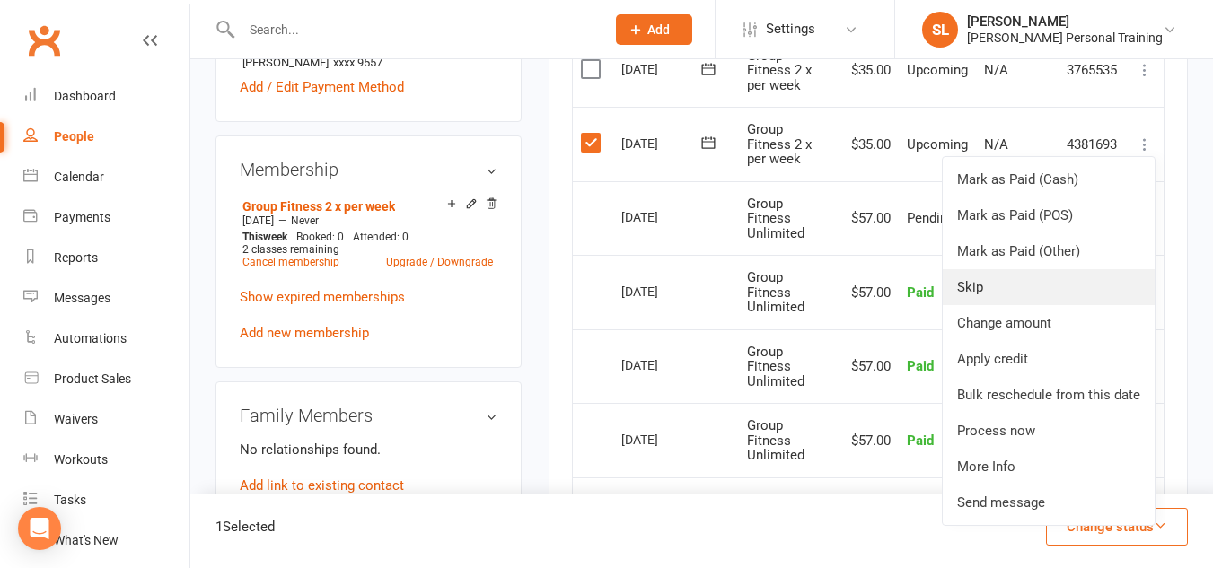
scroll to position [676, 0]
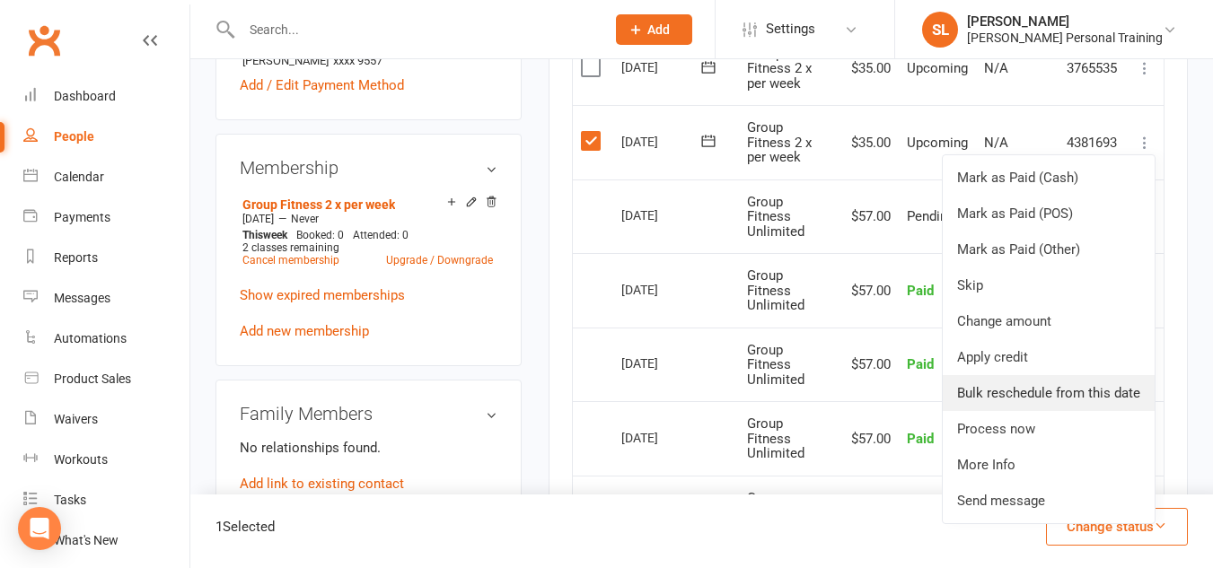
click at [1016, 386] on link "Bulk reschedule from this date" at bounding box center [1049, 393] width 212 height 36
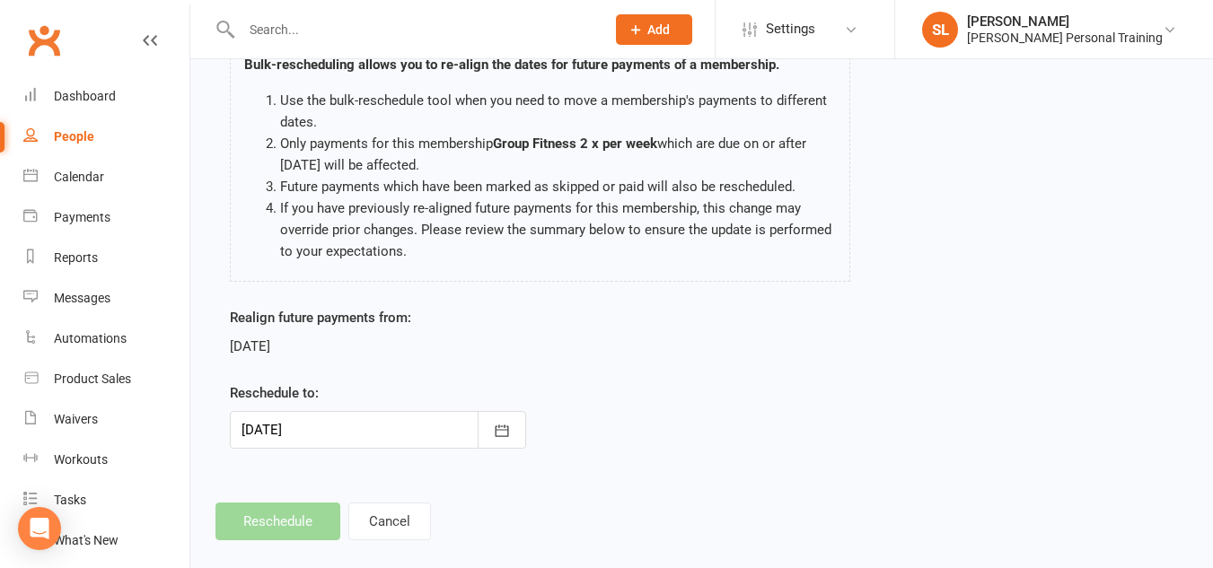
scroll to position [156, 0]
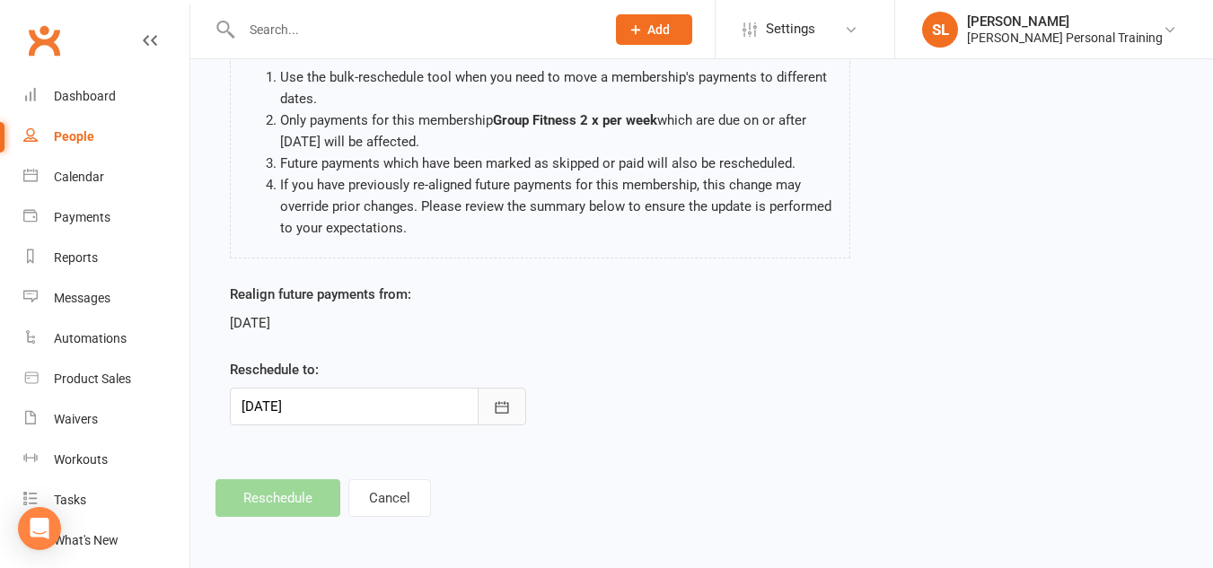
click at [503, 399] on icon "button" at bounding box center [502, 408] width 18 height 18
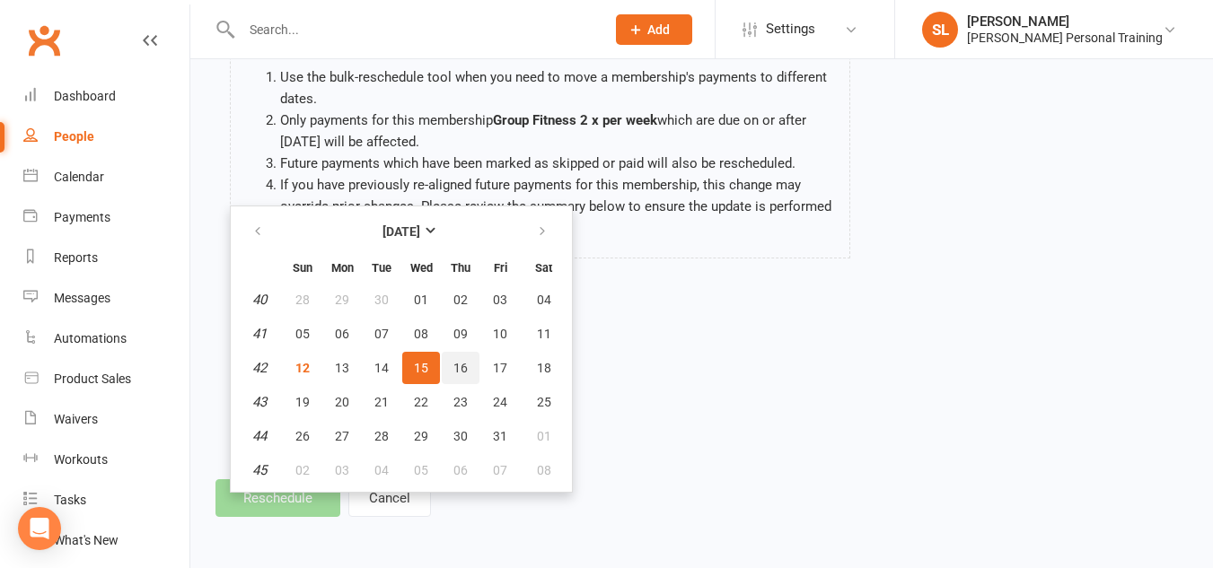
click at [454, 363] on span "16" at bounding box center [460, 368] width 14 height 14
type input "16 Oct 2025"
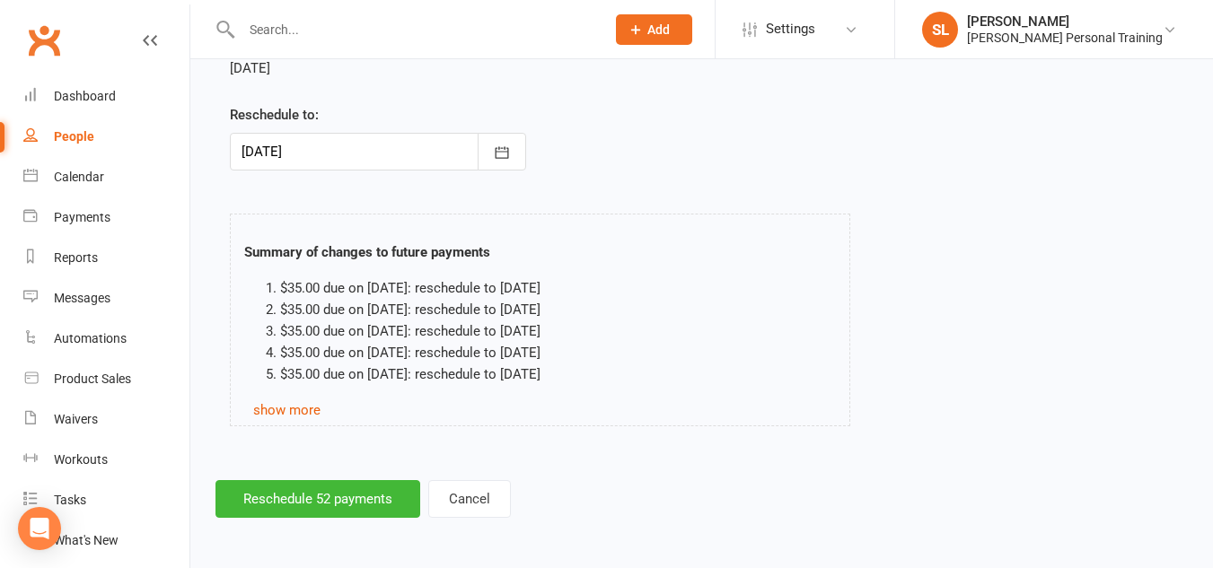
scroll to position [412, 0]
click at [330, 495] on button "Reschedule 52 payments" at bounding box center [318, 499] width 205 height 38
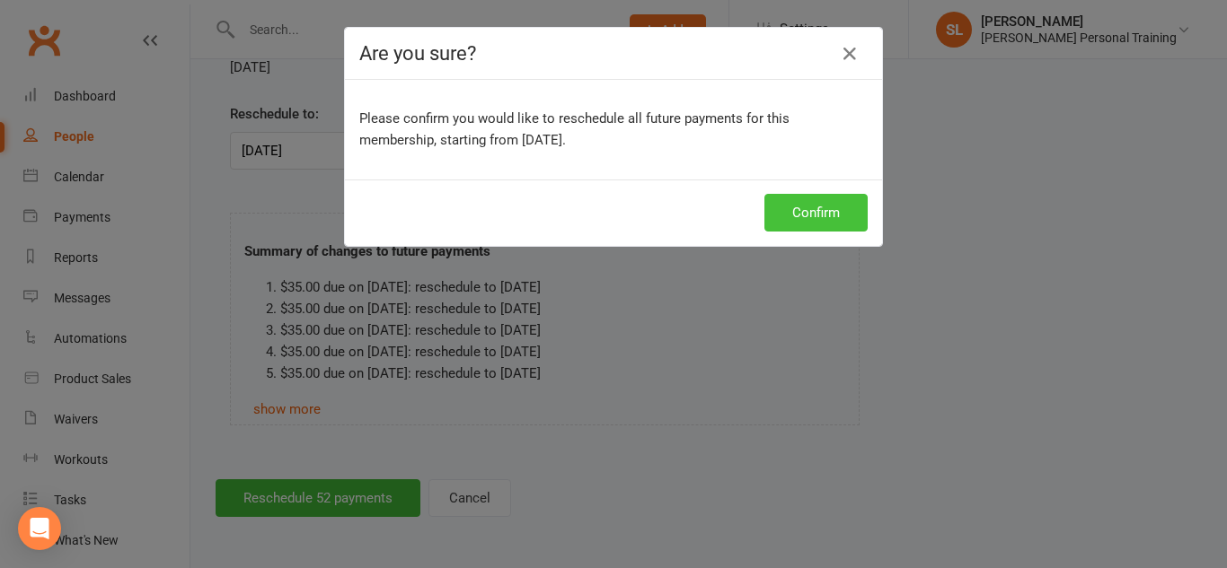
click at [792, 202] on button "Confirm" at bounding box center [815, 213] width 103 height 38
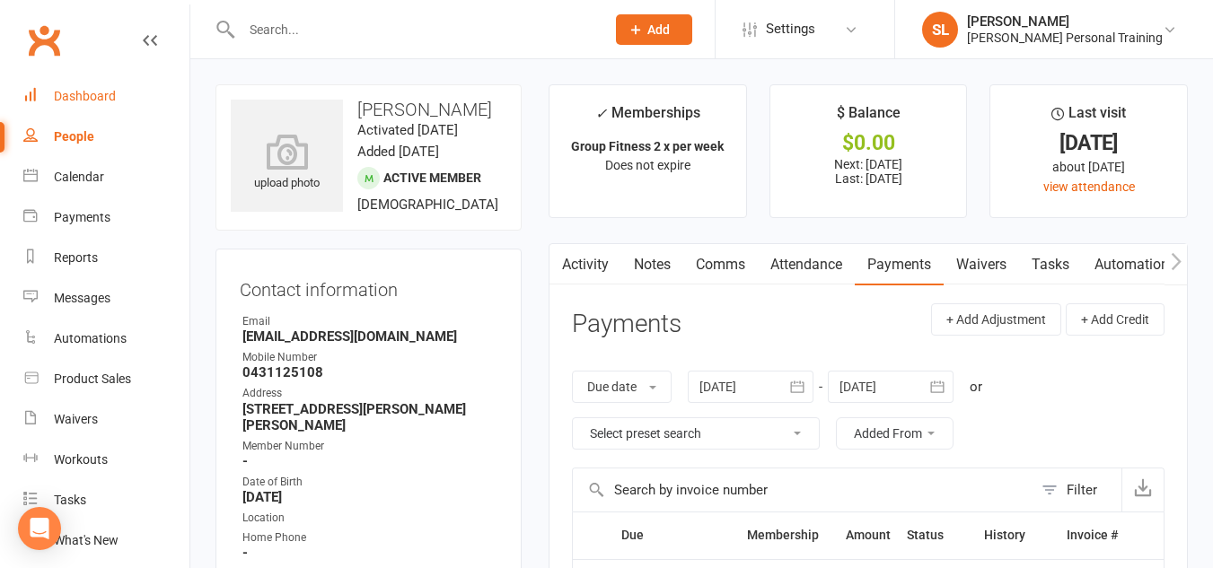
click at [79, 90] on div "Dashboard" at bounding box center [85, 96] width 62 height 14
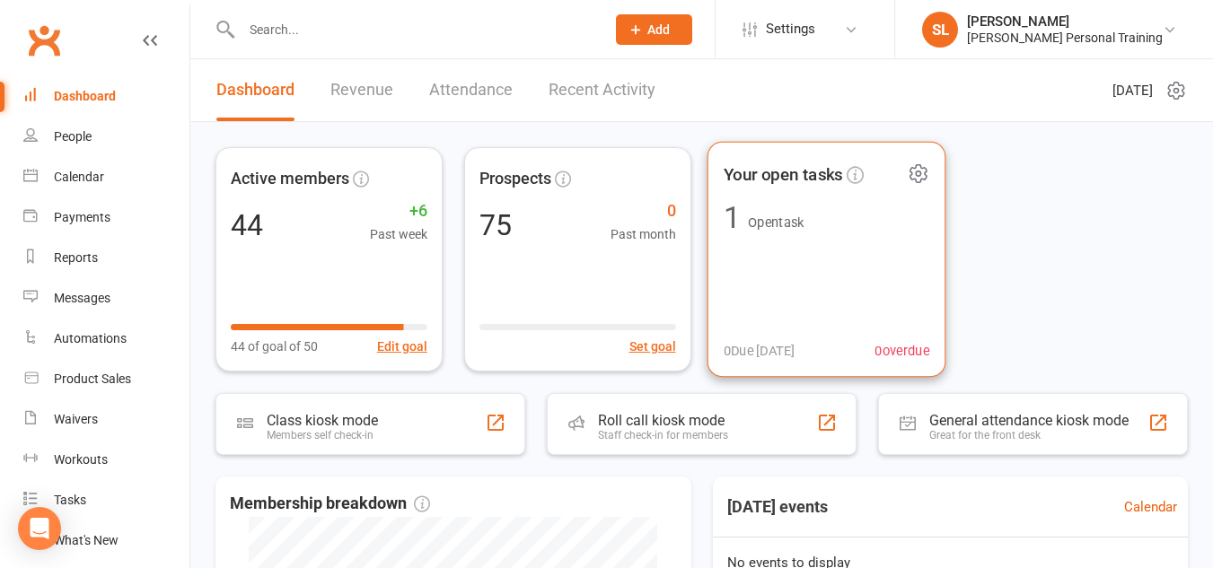
click at [753, 212] on span "Open task" at bounding box center [775, 223] width 57 height 22
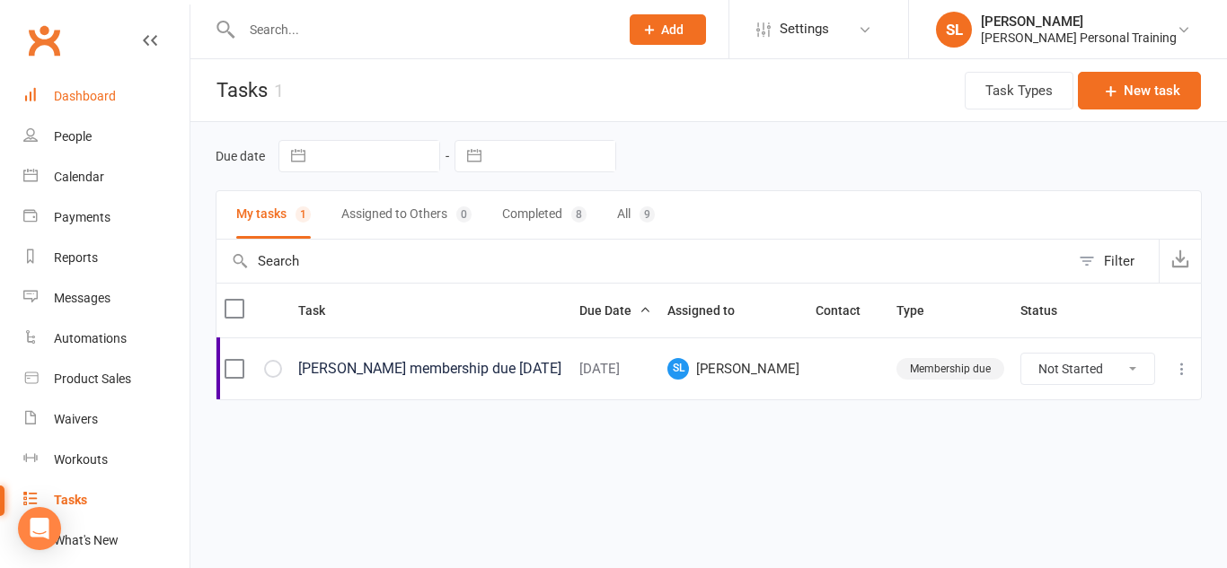
click at [112, 90] on div "Dashboard" at bounding box center [85, 96] width 62 height 14
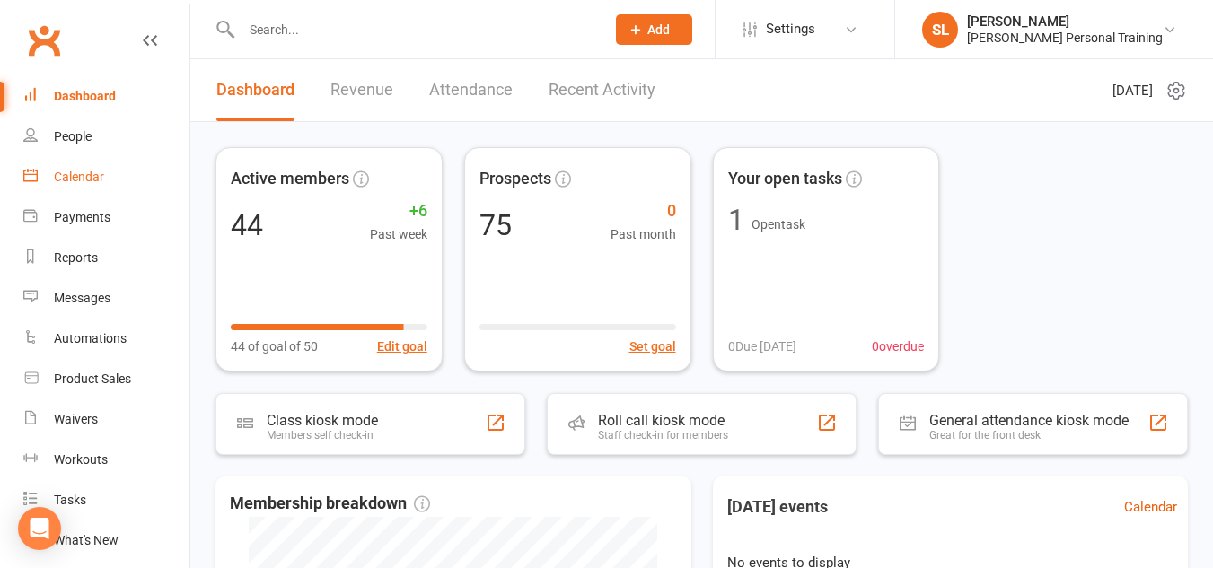
click at [83, 180] on div "Calendar" at bounding box center [79, 177] width 50 height 14
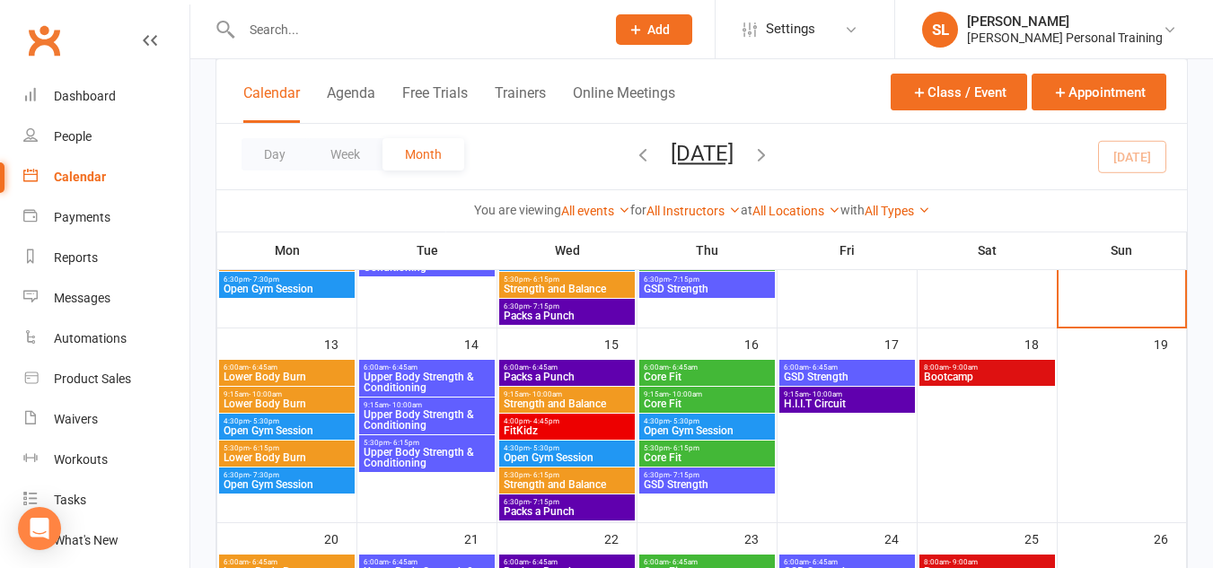
scroll to position [418, 0]
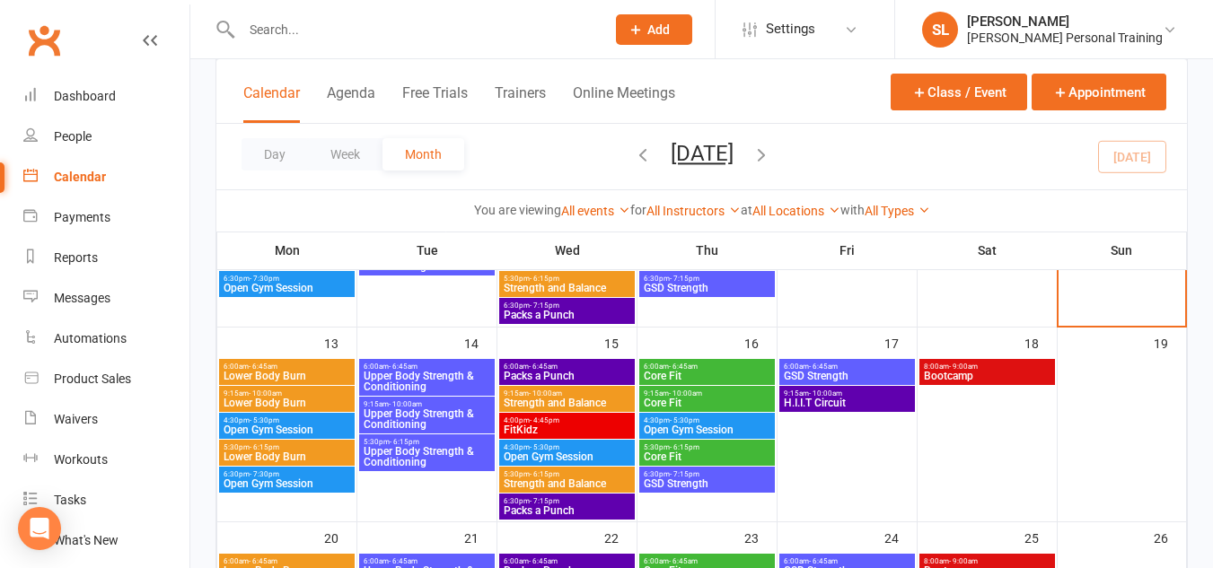
click at [312, 367] on span "6:00am - 6:45am" at bounding box center [287, 367] width 128 height 8
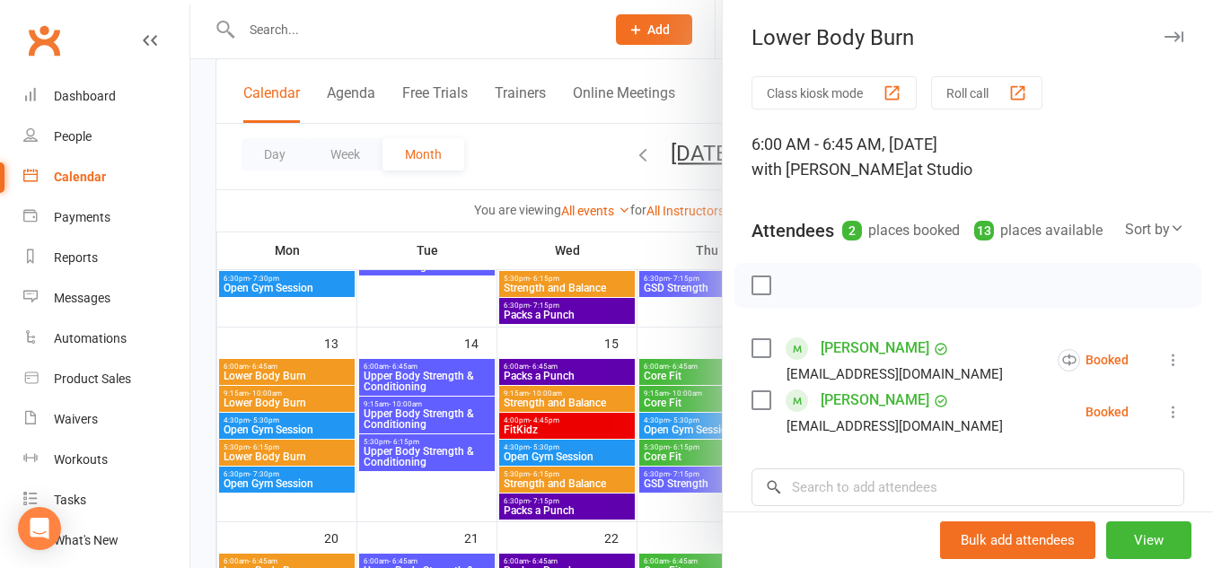
click at [1165, 369] on icon at bounding box center [1174, 360] width 18 height 18
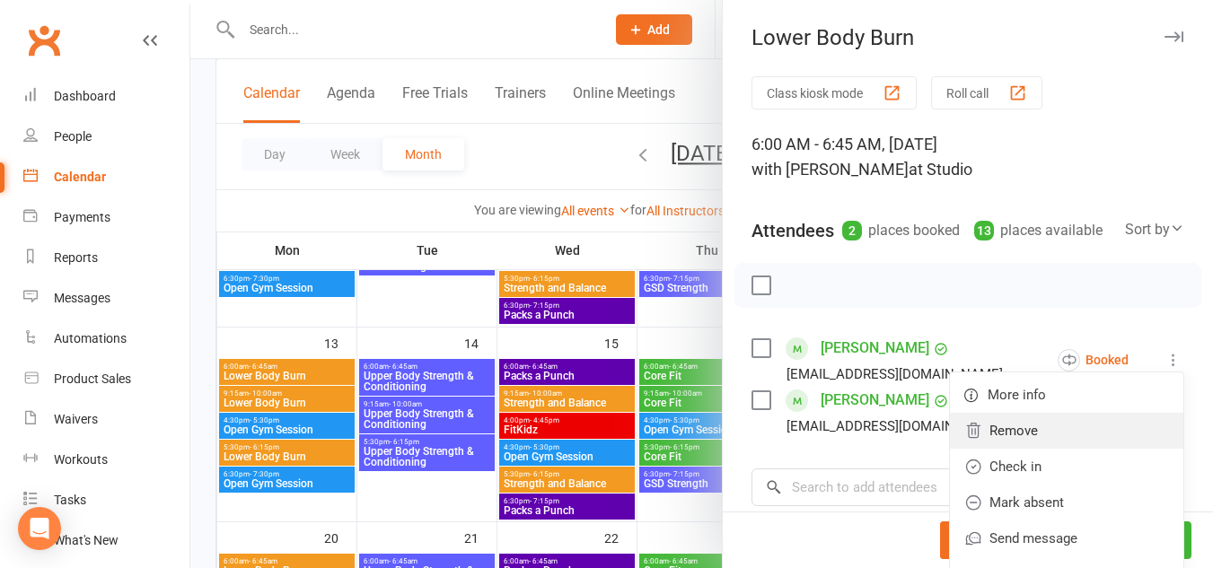
click at [1016, 443] on link "Remove" at bounding box center [1066, 431] width 233 height 36
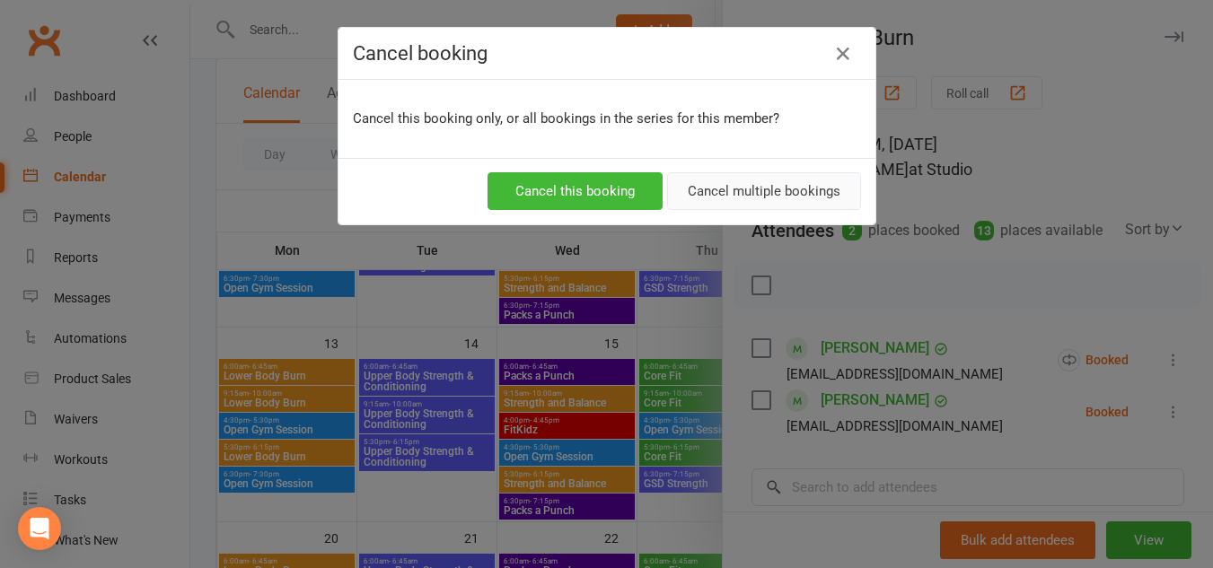
click at [694, 185] on button "Cancel multiple bookings" at bounding box center [764, 191] width 194 height 38
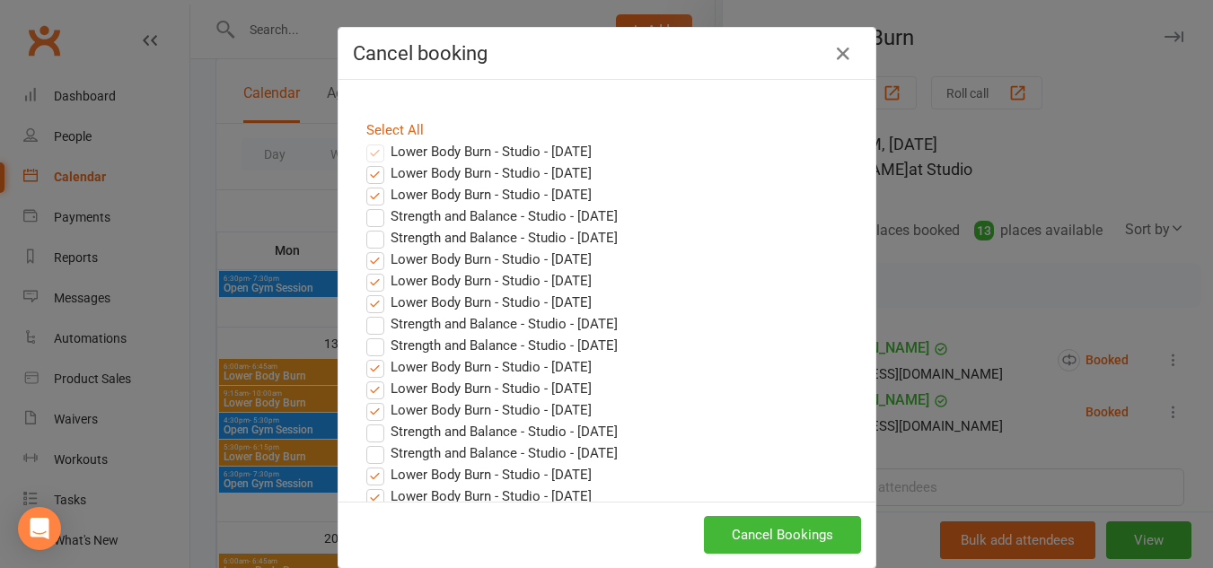
click at [374, 150] on label "Lower Body Burn - Studio - Oct 13, 2025" at bounding box center [478, 152] width 225 height 22
click at [367, 197] on label "Lower Body Burn - Studio - Oct 13, 2025" at bounding box center [478, 195] width 225 height 22
click at [365, 184] on input "Lower Body Burn - Studio - Oct 13, 2025" at bounding box center [359, 184] width 12 height 0
click at [368, 152] on label "Lower Body Burn - Studio - Oct 13, 2025" at bounding box center [478, 152] width 225 height 22
click at [366, 260] on label "Lower Body Burn - Studio - Oct 20, 2025" at bounding box center [478, 260] width 225 height 22
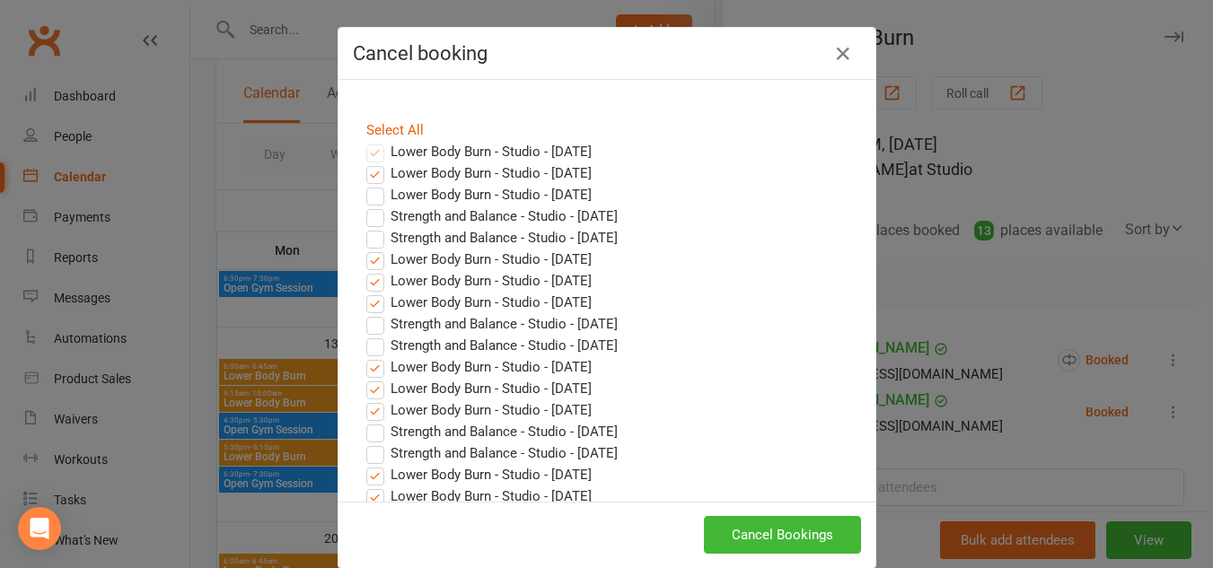
click at [365, 249] on input "Lower Body Burn - Studio - Oct 20, 2025" at bounding box center [359, 249] width 12 height 0
click at [366, 308] on label "Lower Body Burn - Studio - Oct 20, 2025" at bounding box center [478, 303] width 225 height 22
click at [365, 292] on input "Lower Body Burn - Studio - Oct 20, 2025" at bounding box center [359, 292] width 12 height 0
click at [366, 368] on label "Lower Body Burn - Studio - Oct 27, 2025" at bounding box center [478, 367] width 225 height 22
click at [365, 356] on input "Lower Body Burn - Studio - Oct 27, 2025" at bounding box center [359, 356] width 12 height 0
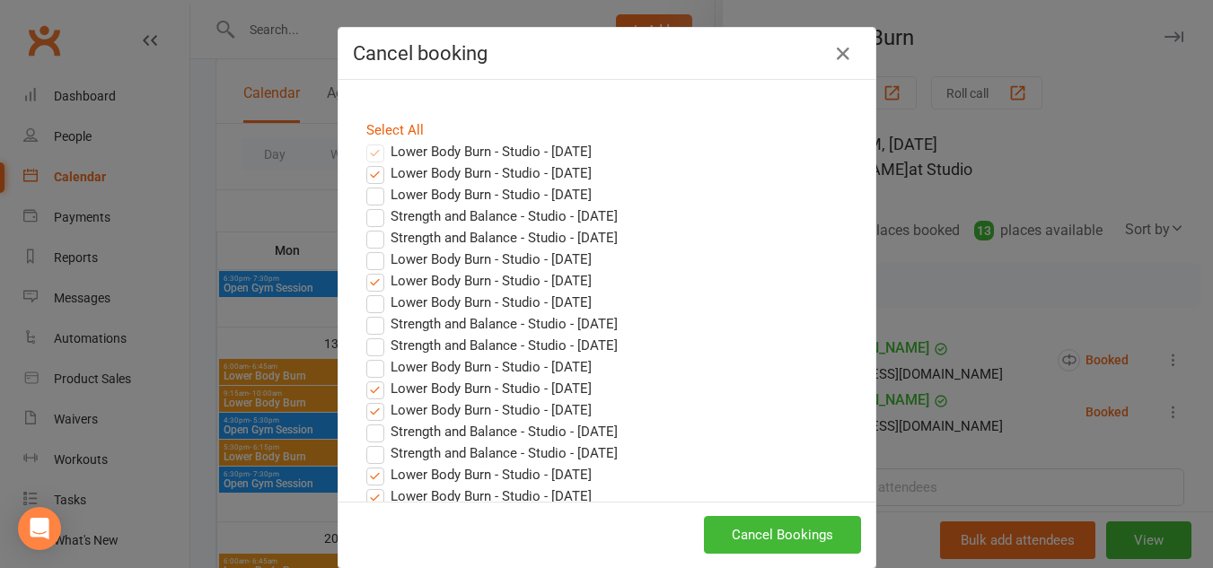
click at [367, 411] on label "Lower Body Burn - Studio - Oct 27, 2025" at bounding box center [478, 411] width 225 height 22
click at [365, 400] on input "Lower Body Burn - Studio - Oct 27, 2025" at bounding box center [359, 400] width 12 height 0
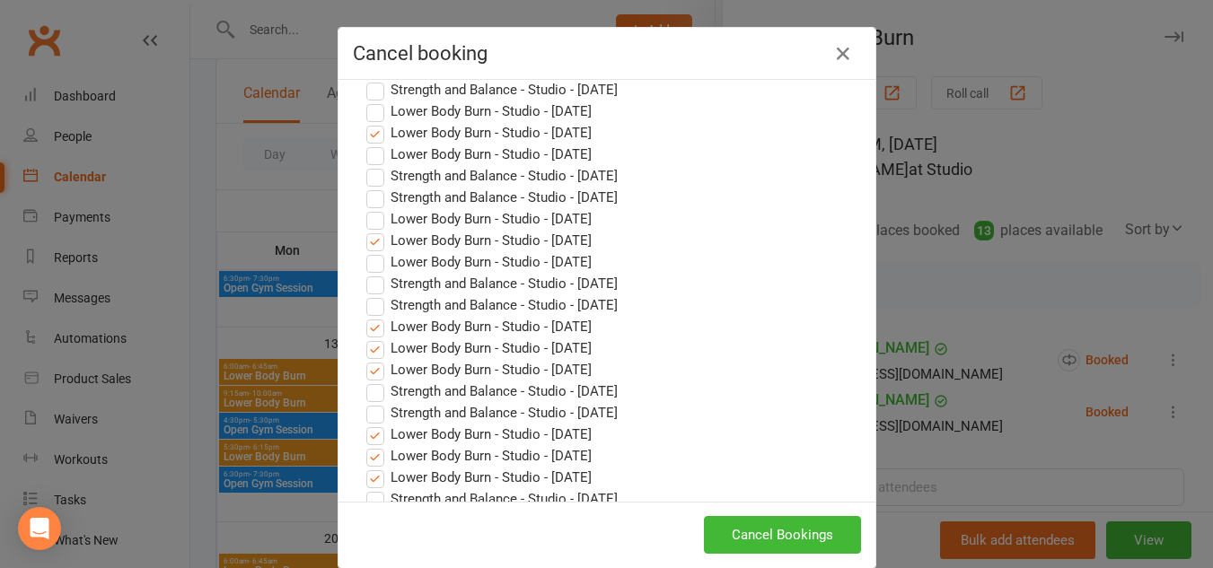
scroll to position [176, 0]
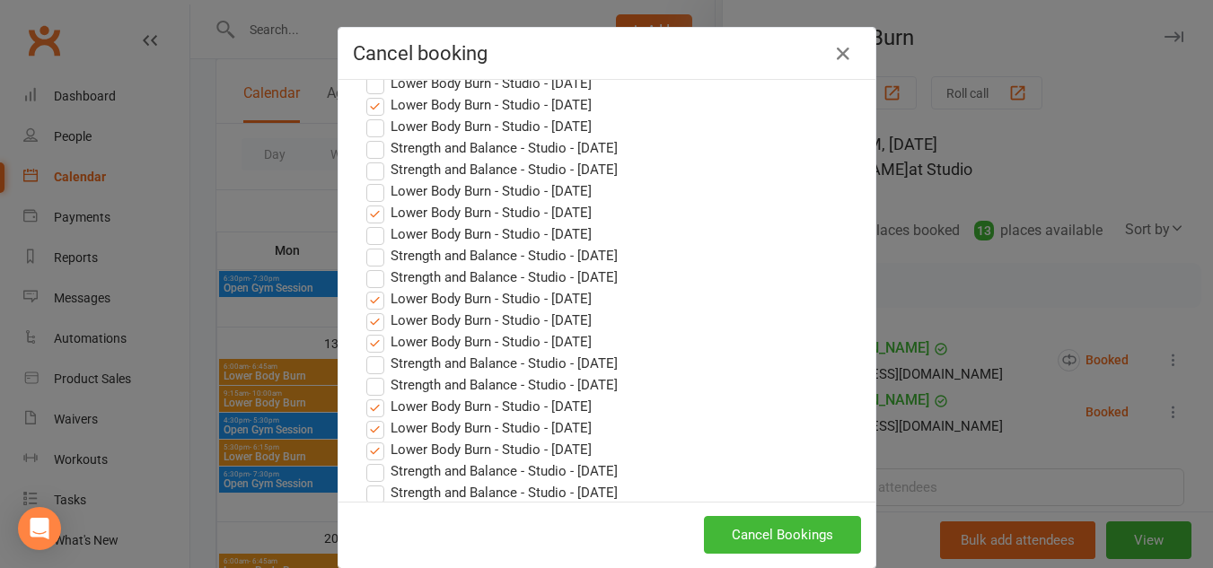
click at [376, 295] on label "Lower Body Burn - Studio - Nov 03, 2025" at bounding box center [478, 299] width 225 height 22
click at [365, 288] on input "Lower Body Burn - Studio - Nov 03, 2025" at bounding box center [359, 288] width 12 height 0
click at [369, 340] on label "Lower Body Burn - Studio - Nov 03, 2025" at bounding box center [478, 342] width 225 height 22
click at [365, 331] on input "Lower Body Burn - Studio - Nov 03, 2025" at bounding box center [359, 331] width 12 height 0
click at [366, 405] on label "Lower Body Burn - Studio - Nov 10, 2025" at bounding box center [478, 407] width 225 height 22
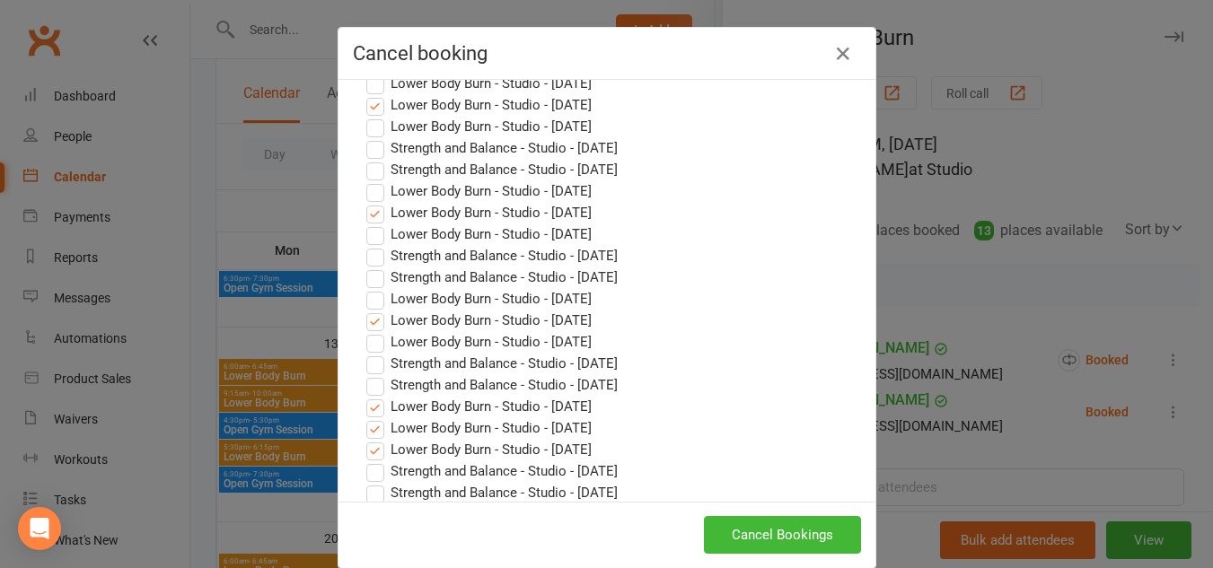
click at [365, 396] on input "Lower Body Burn - Studio - Nov 10, 2025" at bounding box center [359, 396] width 12 height 0
click at [366, 450] on label "Lower Body Burn - Studio - Nov 10, 2025" at bounding box center [478, 450] width 225 height 22
click at [365, 439] on input "Lower Body Burn - Studio - Nov 10, 2025" at bounding box center [359, 439] width 12 height 0
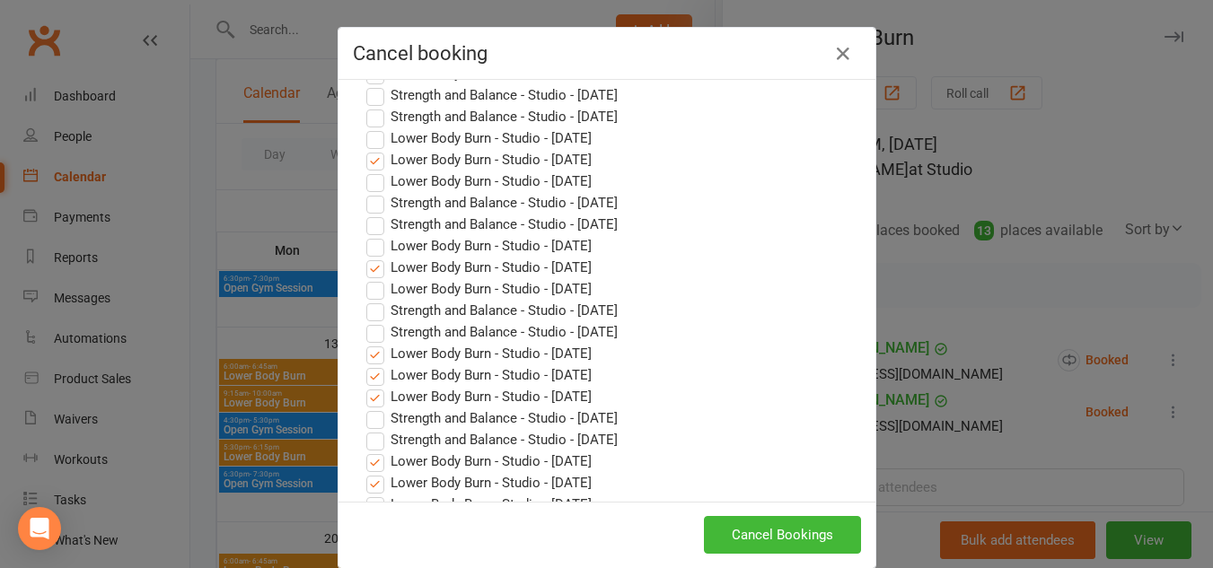
scroll to position [0, 0]
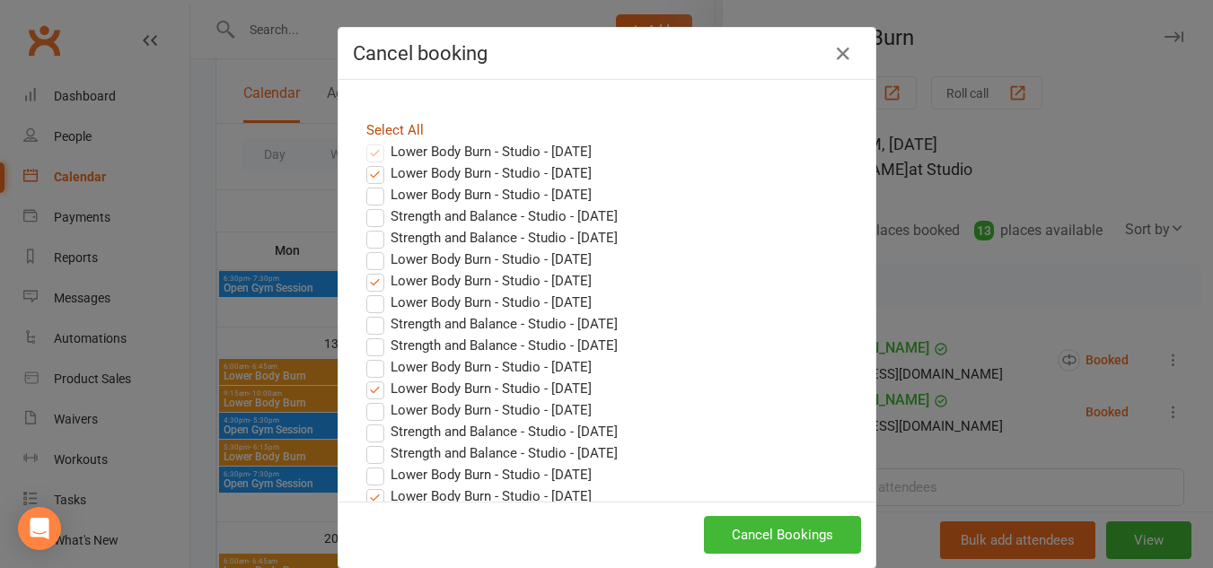
click at [381, 127] on link "Select All" at bounding box center [394, 130] width 57 height 16
click at [782, 535] on button "Cancel Bookings" at bounding box center [782, 535] width 157 height 38
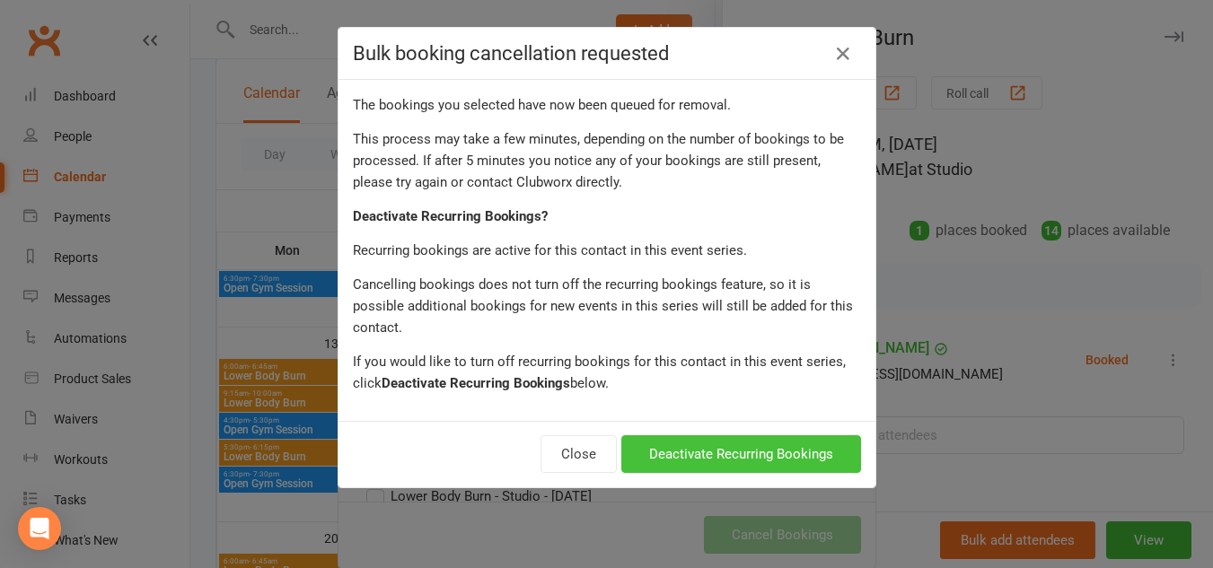
click at [684, 438] on button "Deactivate Recurring Bookings" at bounding box center [741, 455] width 240 height 38
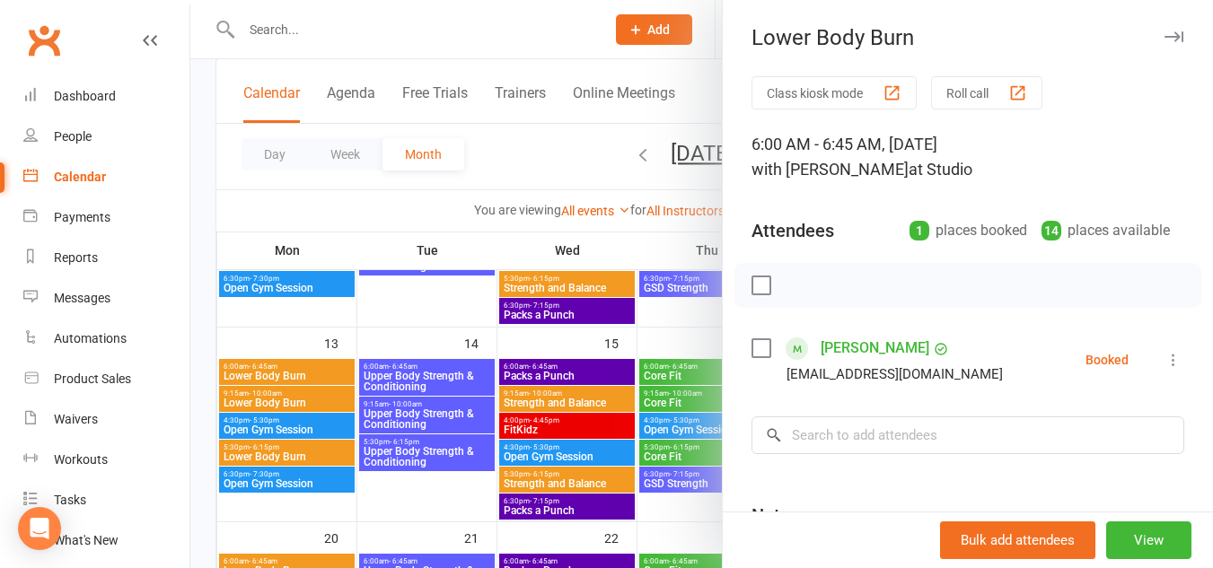
click at [1165, 36] on icon "button" at bounding box center [1174, 36] width 19 height 11
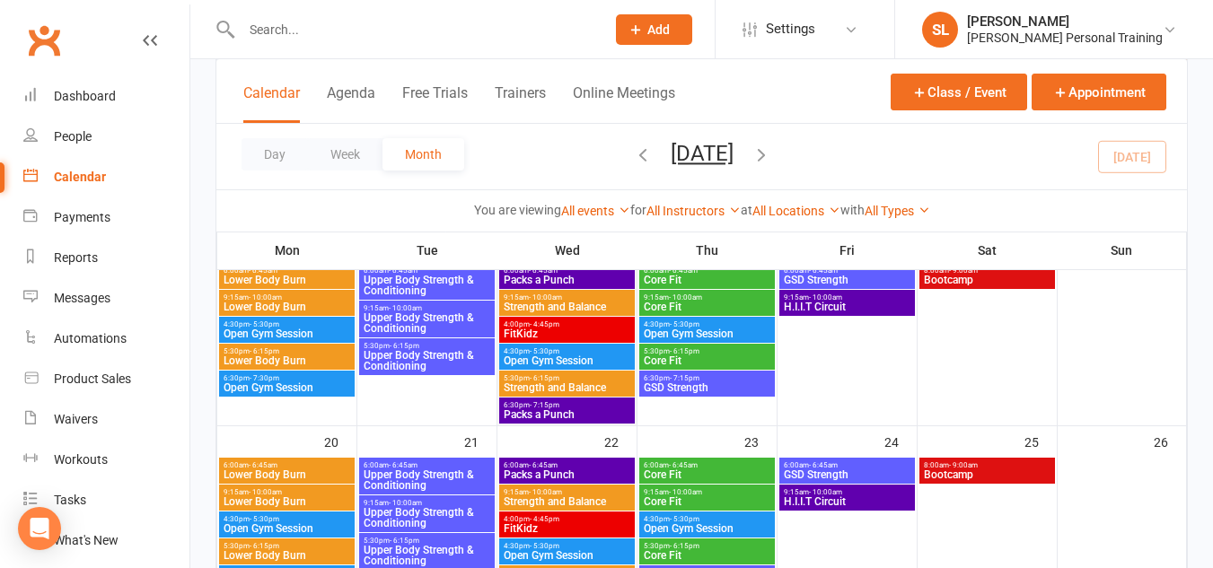
scroll to position [517, 0]
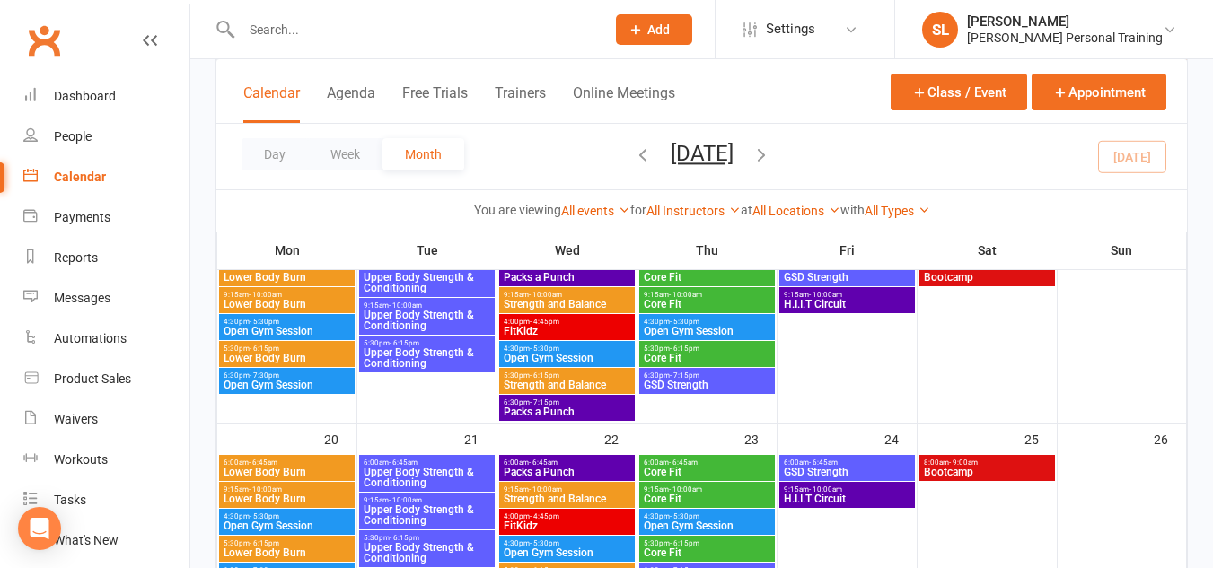
click at [308, 299] on span "Lower Body Burn" at bounding box center [287, 304] width 128 height 11
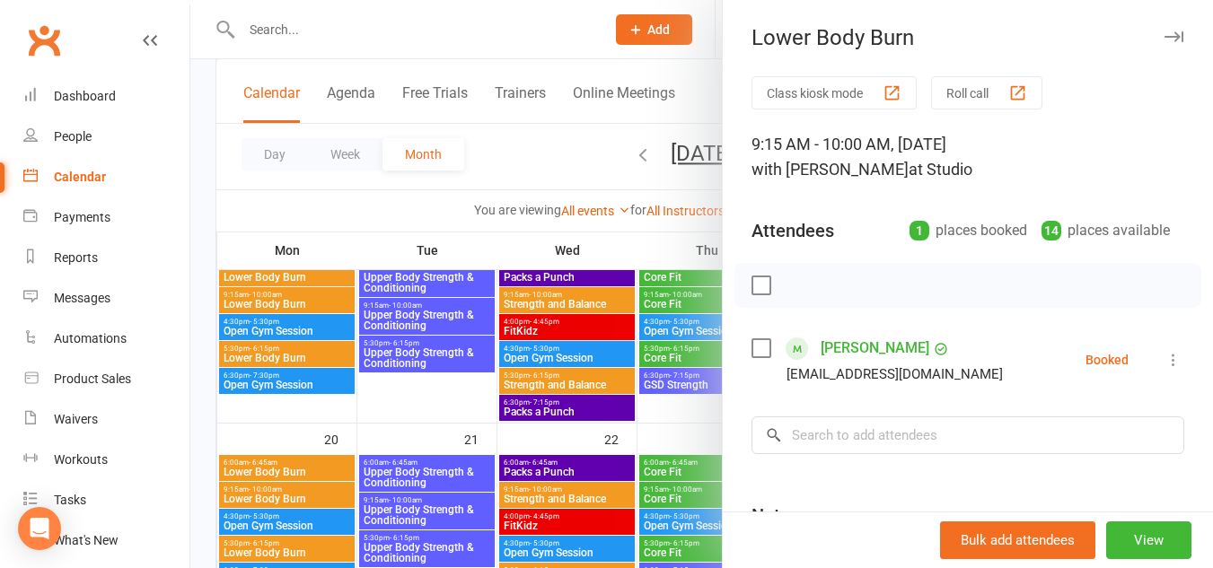
click at [295, 470] on div at bounding box center [701, 284] width 1023 height 568
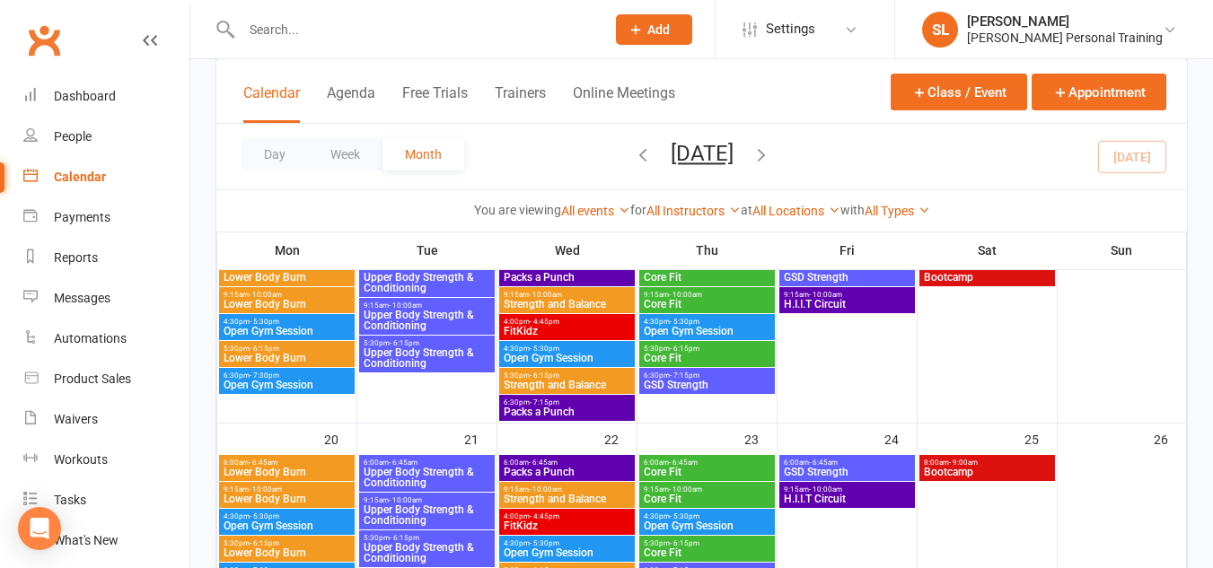
click at [295, 470] on span "Lower Body Burn" at bounding box center [287, 472] width 128 height 11
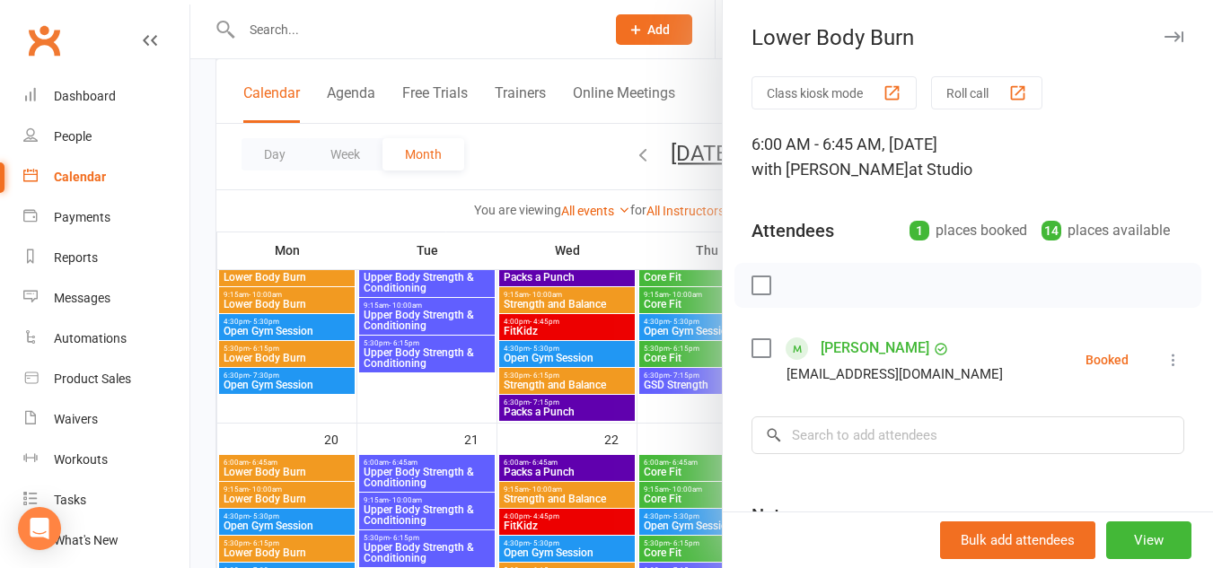
click at [288, 463] on div at bounding box center [701, 284] width 1023 height 568
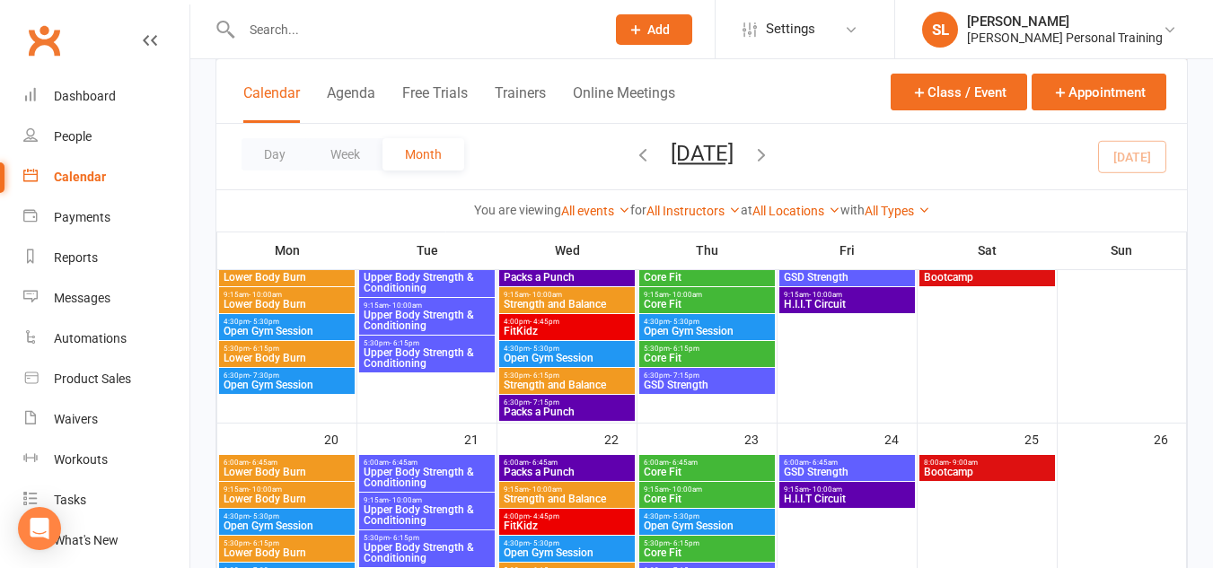
click at [288, 463] on span "6:00am - 6:45am" at bounding box center [287, 463] width 128 height 8
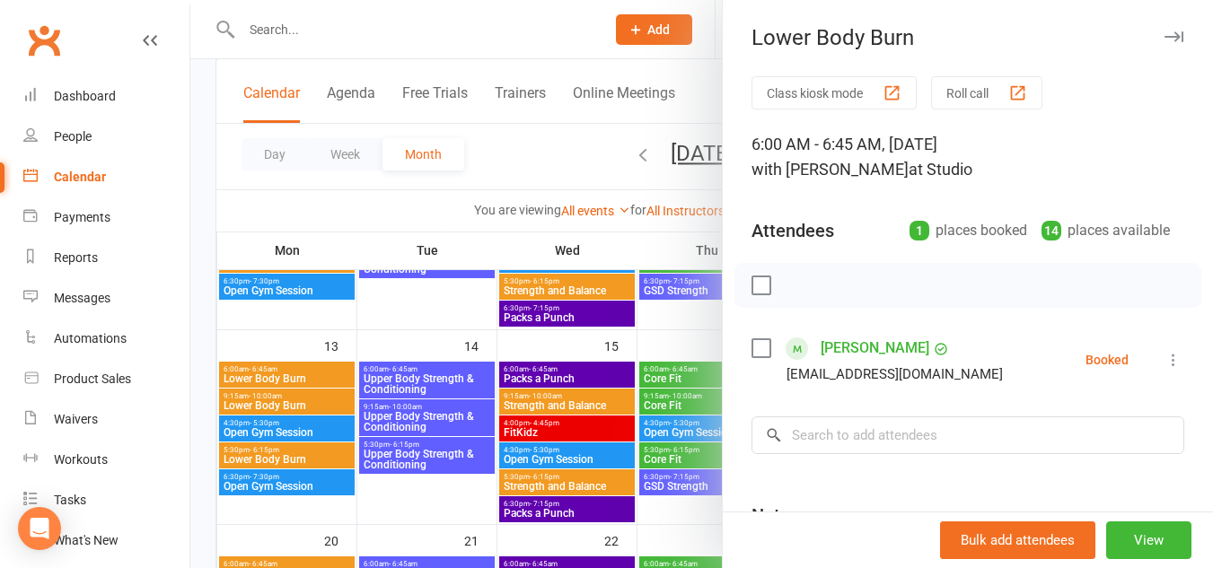
scroll to position [429, 0]
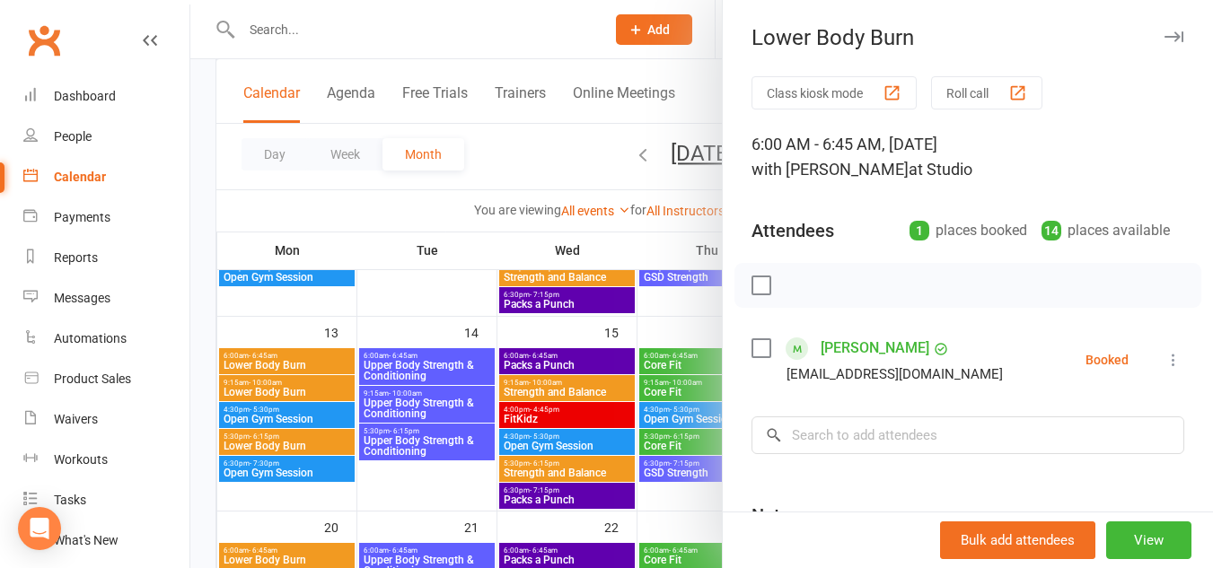
click at [1165, 37] on icon "button" at bounding box center [1174, 36] width 19 height 11
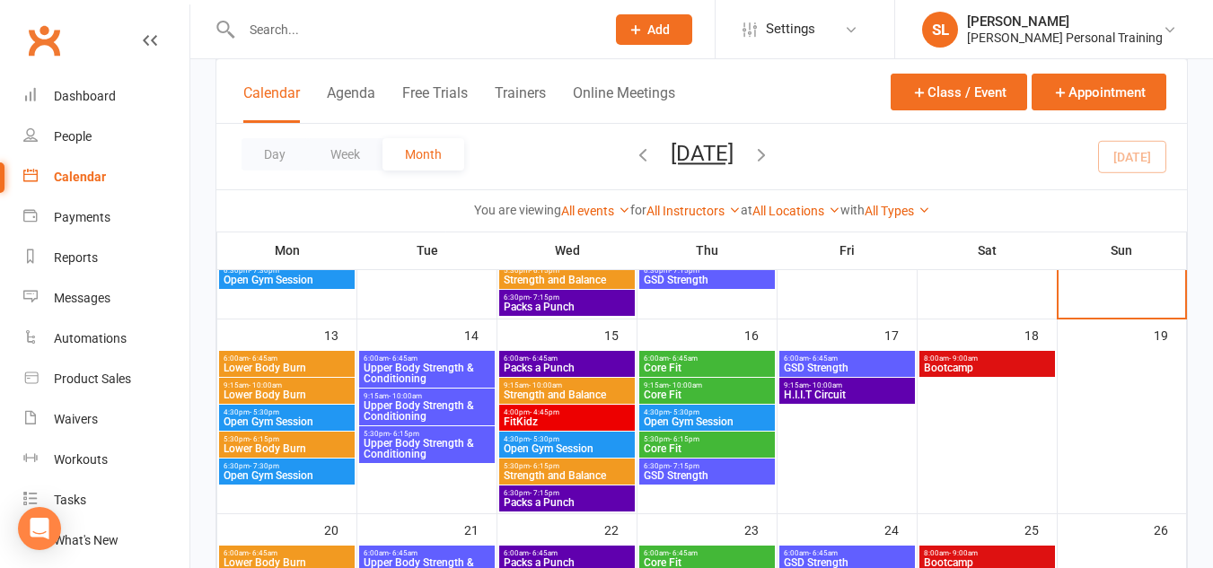
click at [276, 363] on span "Lower Body Burn" at bounding box center [287, 368] width 128 height 11
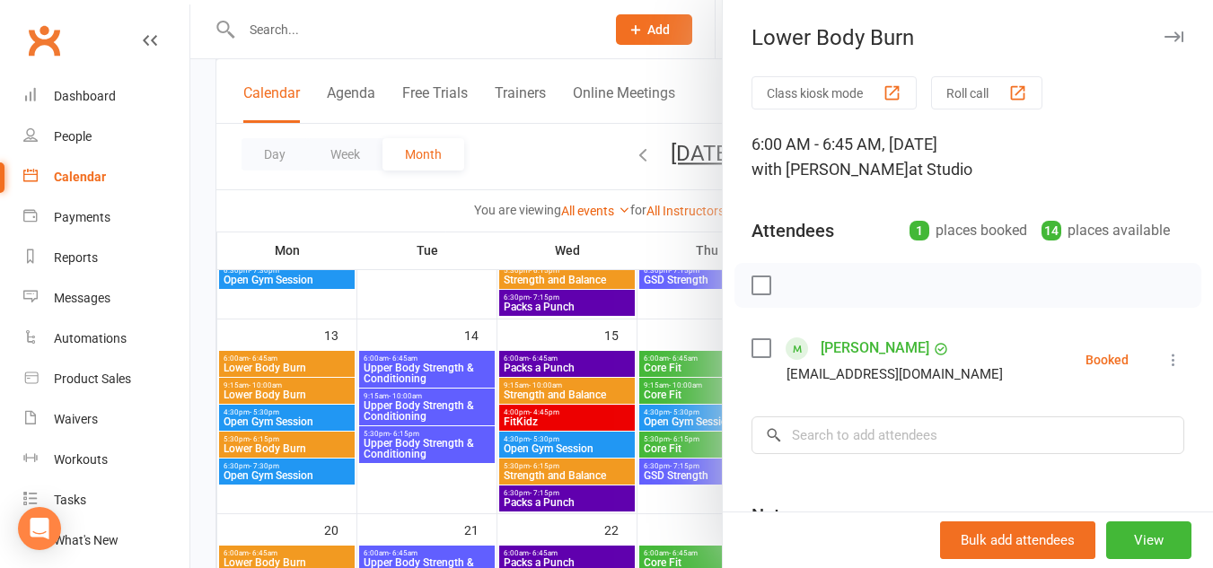
click at [272, 391] on div at bounding box center [701, 284] width 1023 height 568
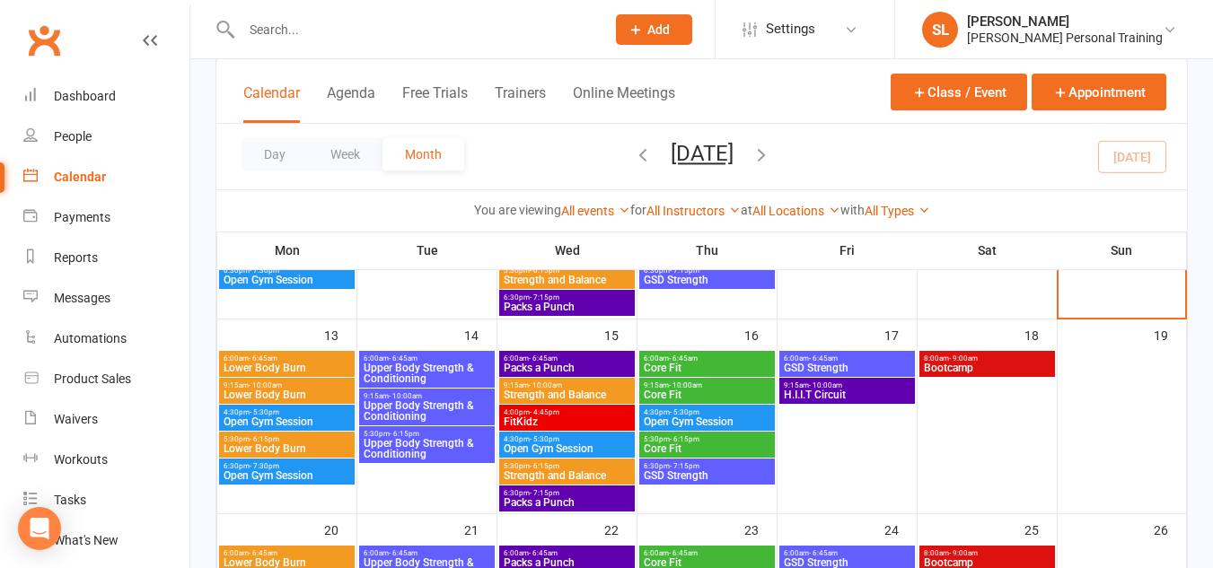
click at [272, 391] on span "Lower Body Burn" at bounding box center [287, 395] width 128 height 11
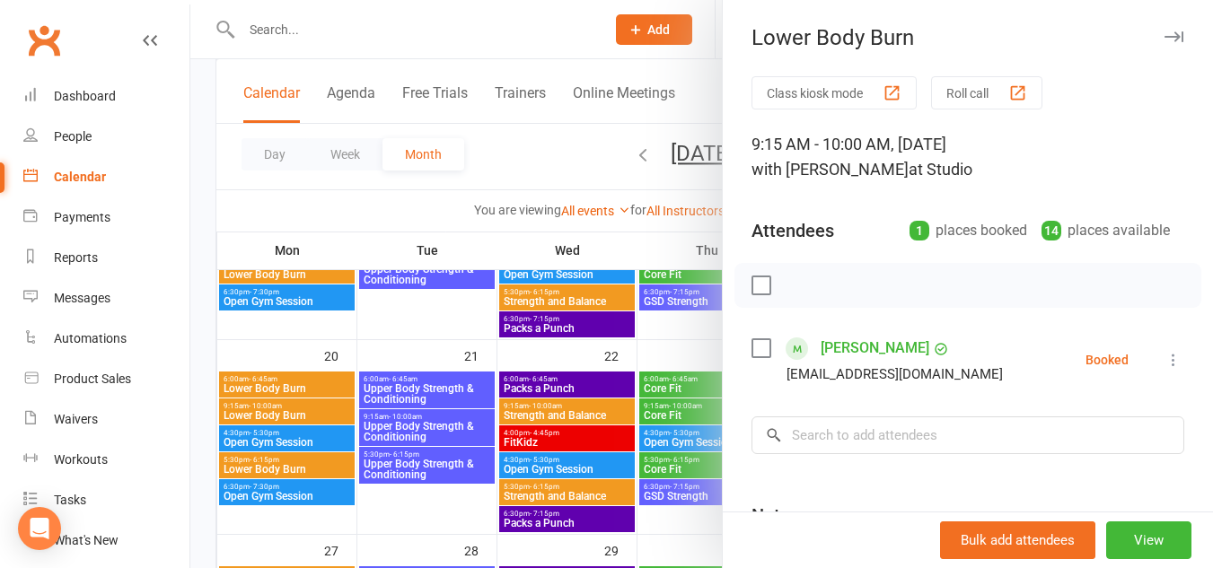
scroll to position [604, 0]
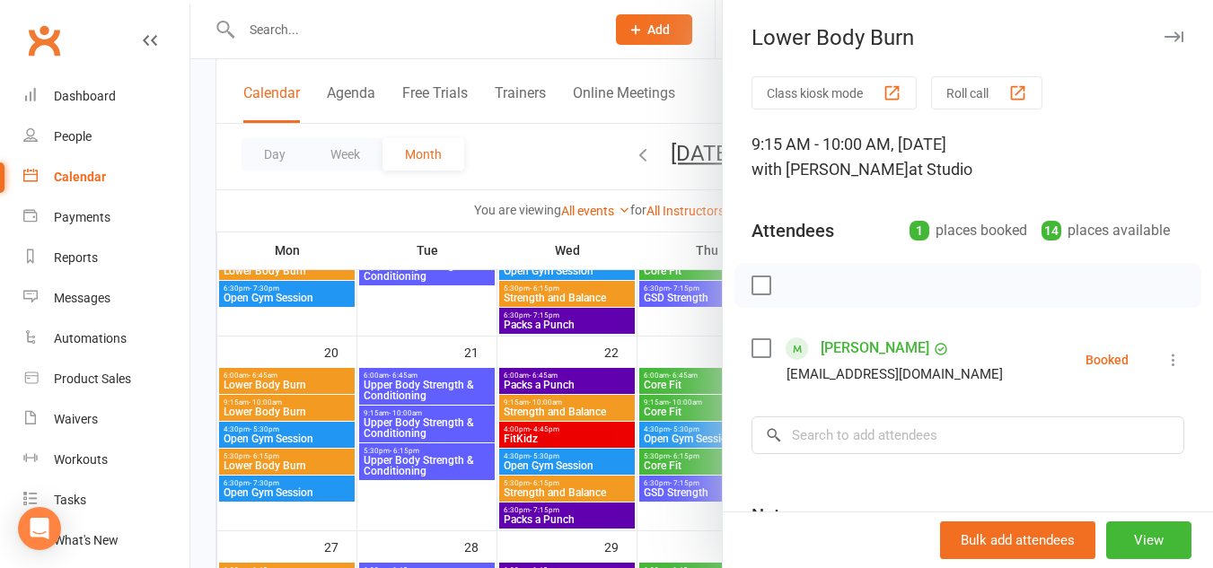
click at [272, 376] on div at bounding box center [701, 284] width 1023 height 568
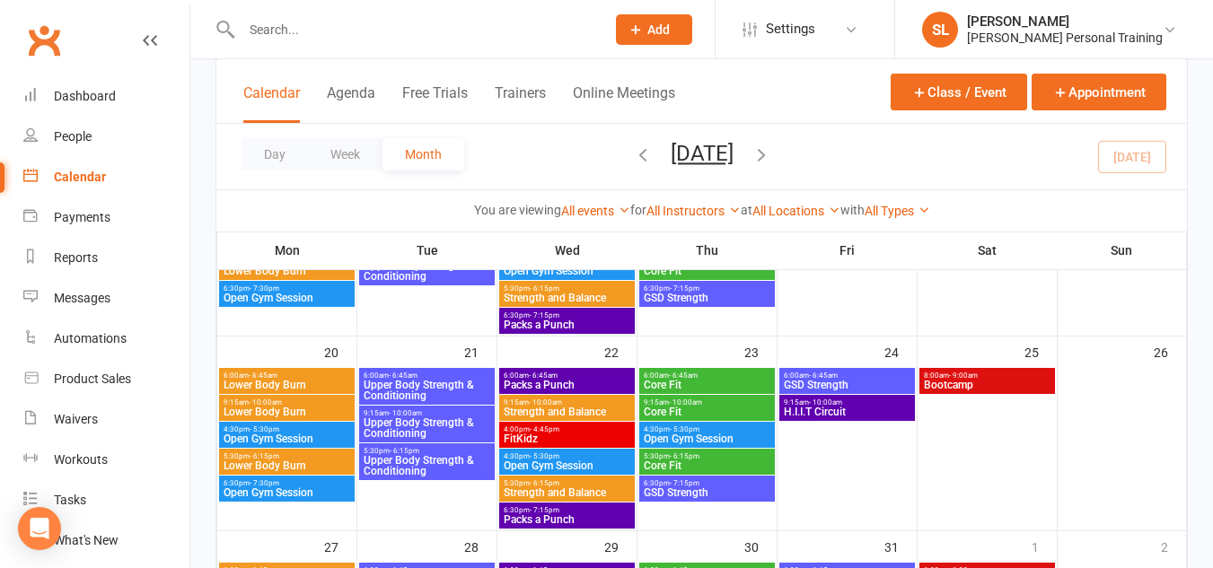
click at [272, 376] on span "- 6:45am" at bounding box center [263, 376] width 29 height 8
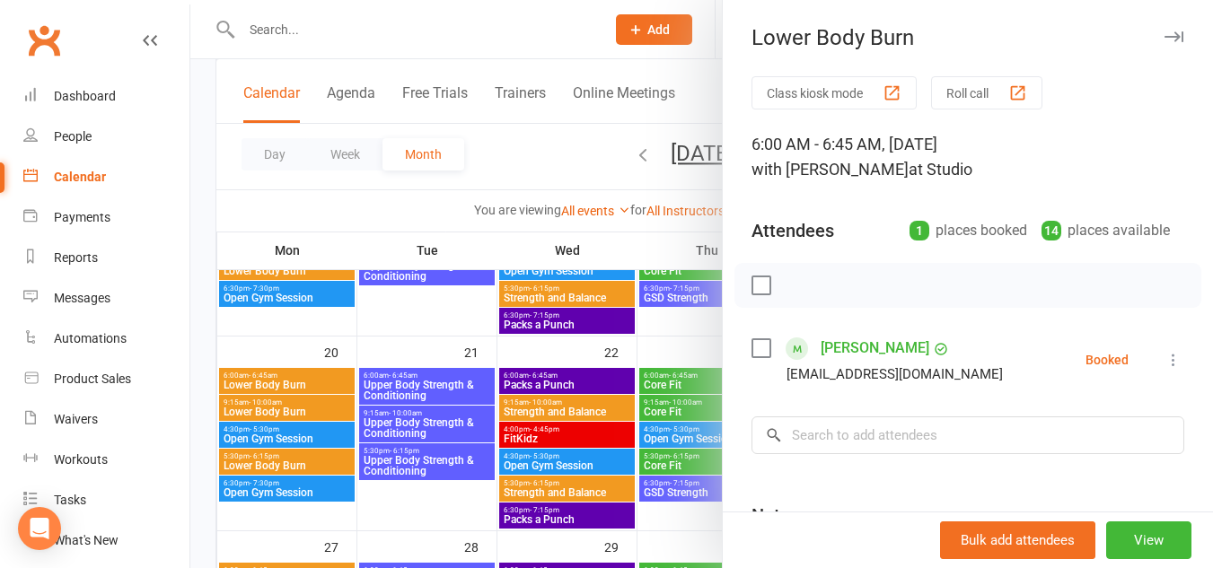
click at [1165, 39] on icon "button" at bounding box center [1174, 36] width 19 height 11
